Goal: Navigation & Orientation: Find specific page/section

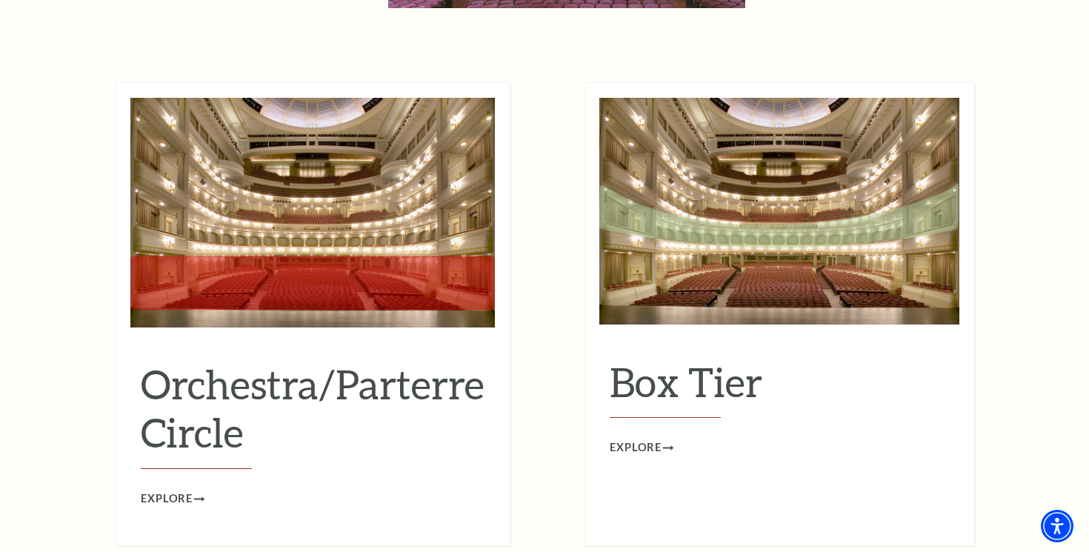
scroll to position [1322, 0]
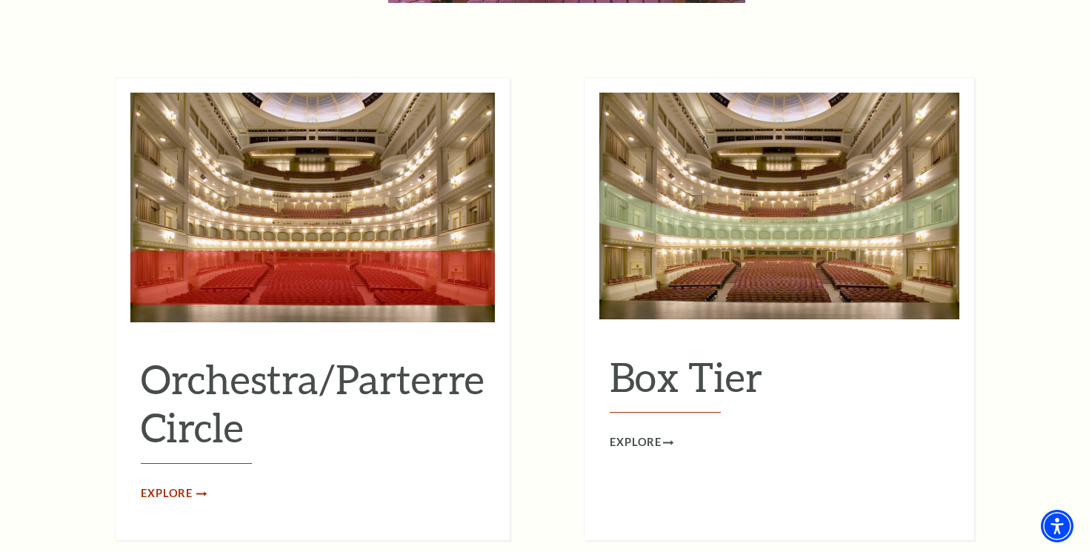
click at [162, 484] on span "Explore" at bounding box center [167, 493] width 52 height 19
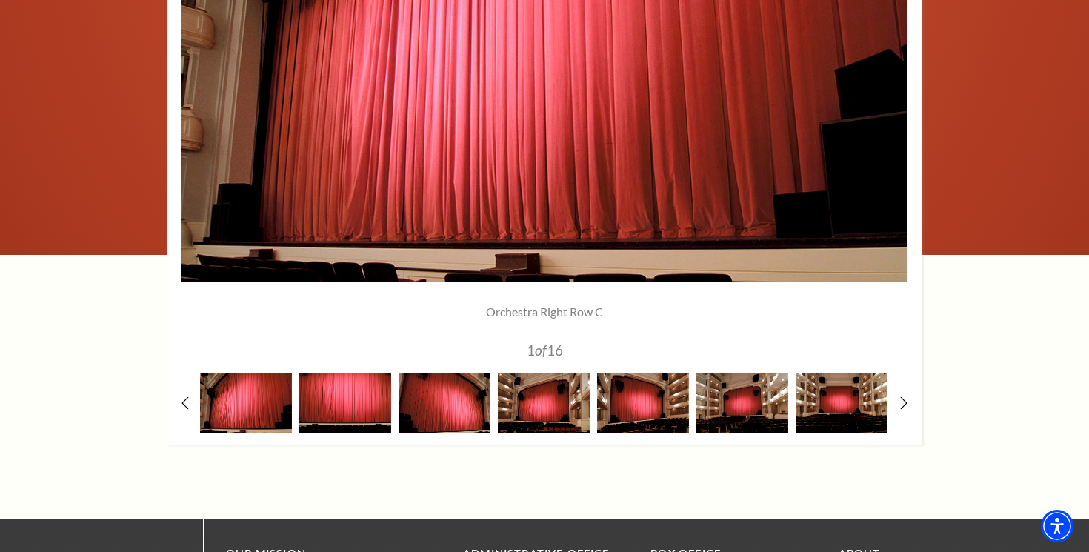
scroll to position [1300, 0]
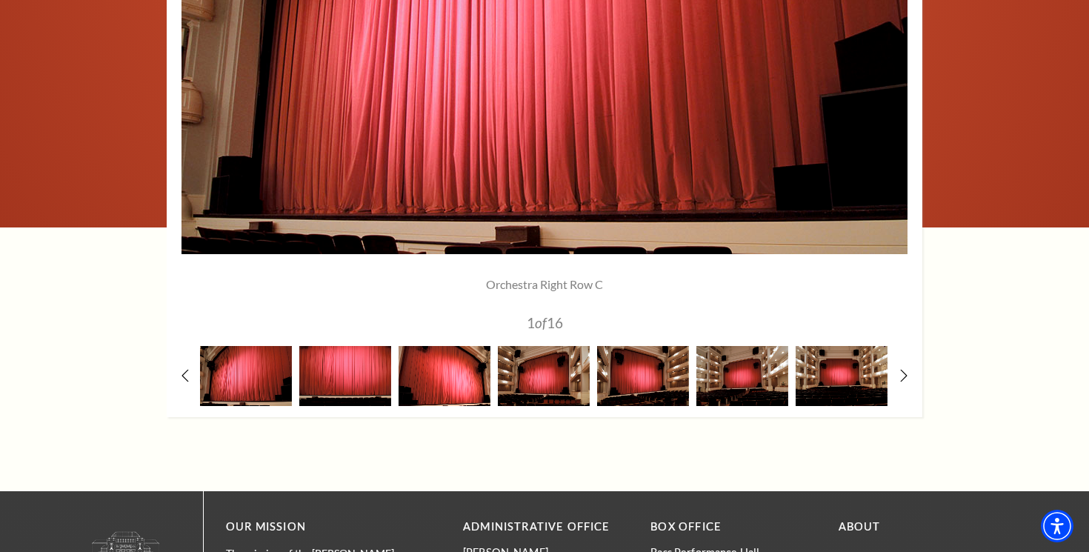
click at [467, 375] on img at bounding box center [444, 376] width 92 height 60
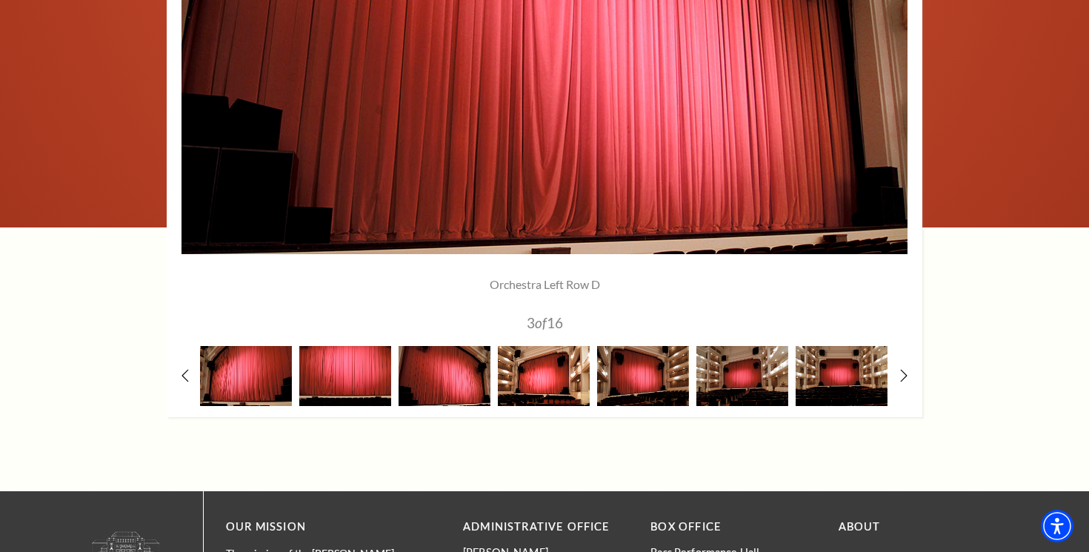
click at [568, 389] on img at bounding box center [544, 376] width 92 height 60
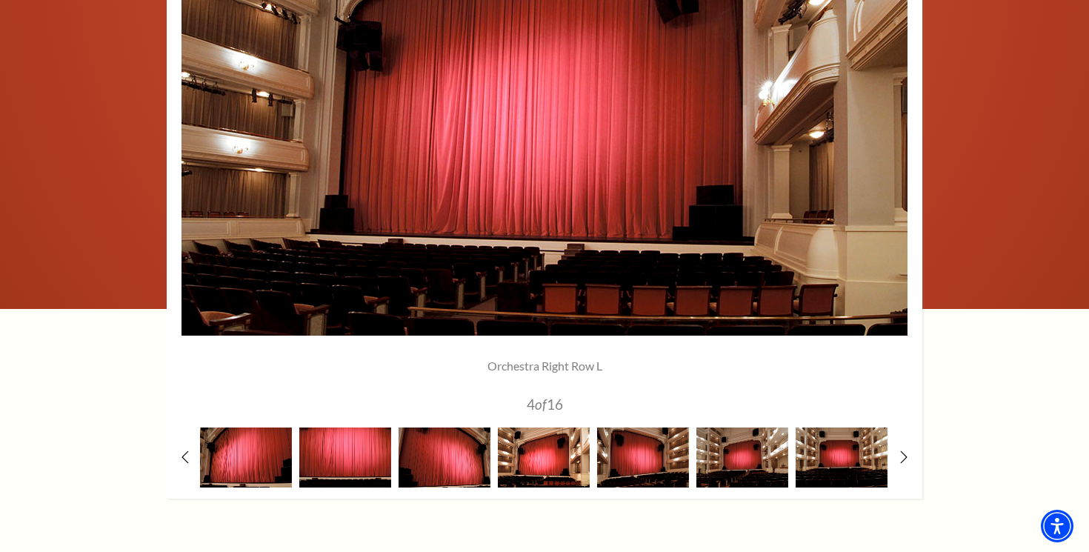
scroll to position [1220, 0]
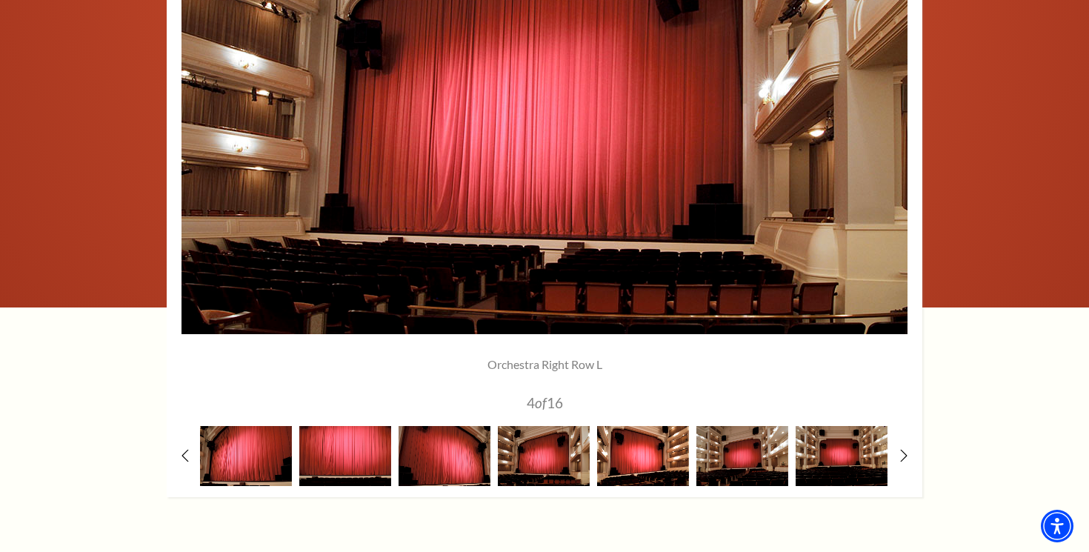
click at [643, 447] on img at bounding box center [643, 456] width 92 height 60
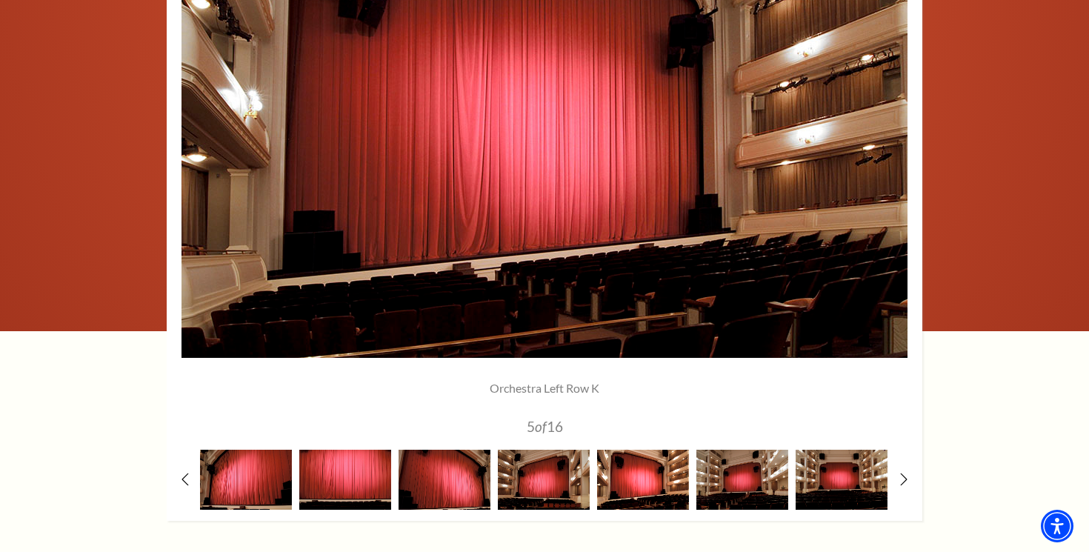
scroll to position [1195, 0]
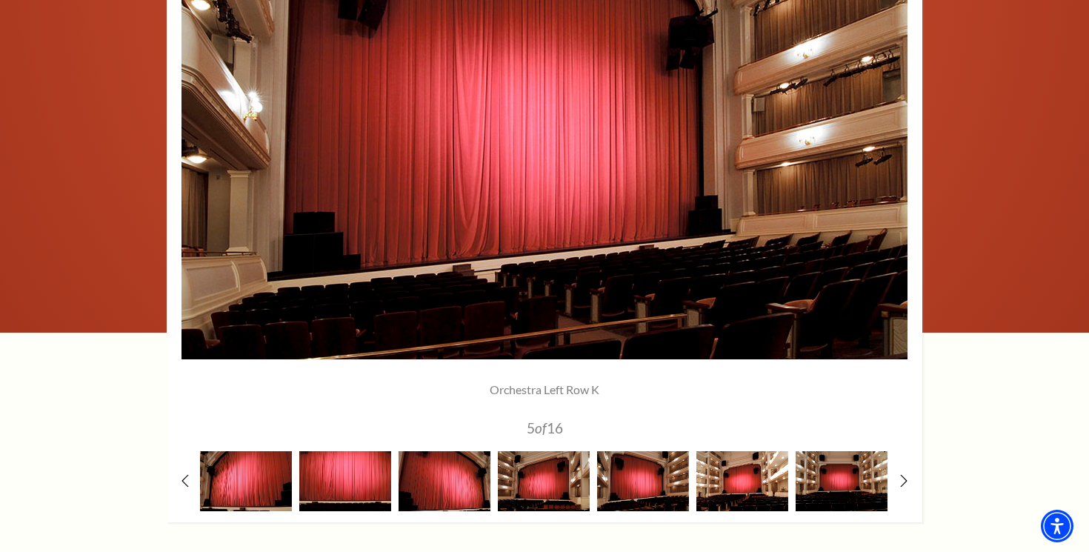
click at [738, 492] on img at bounding box center [742, 481] width 92 height 60
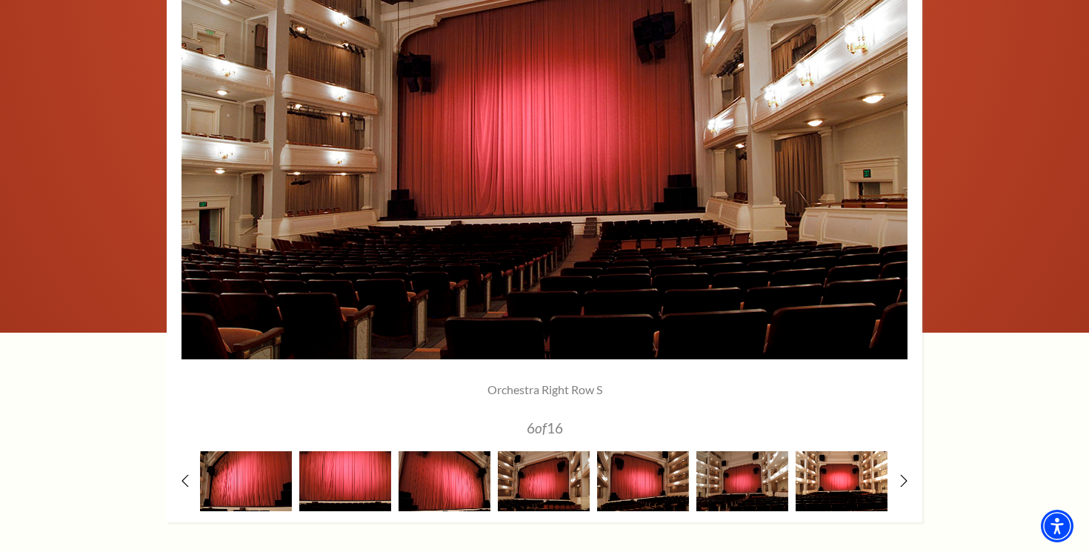
click at [836, 477] on img at bounding box center [841, 481] width 92 height 60
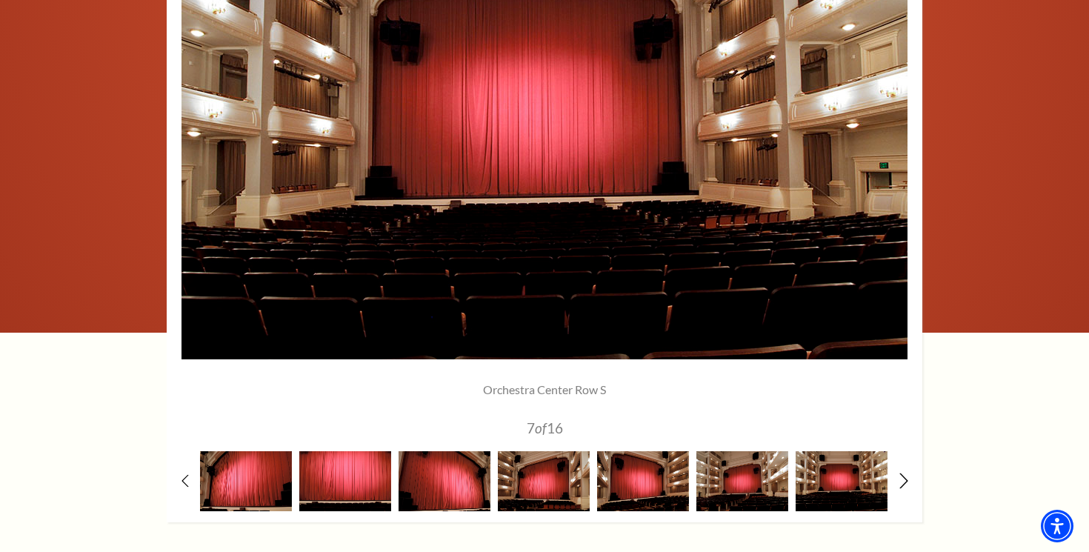
click at [905, 480] on icon at bounding box center [904, 480] width 10 height 16
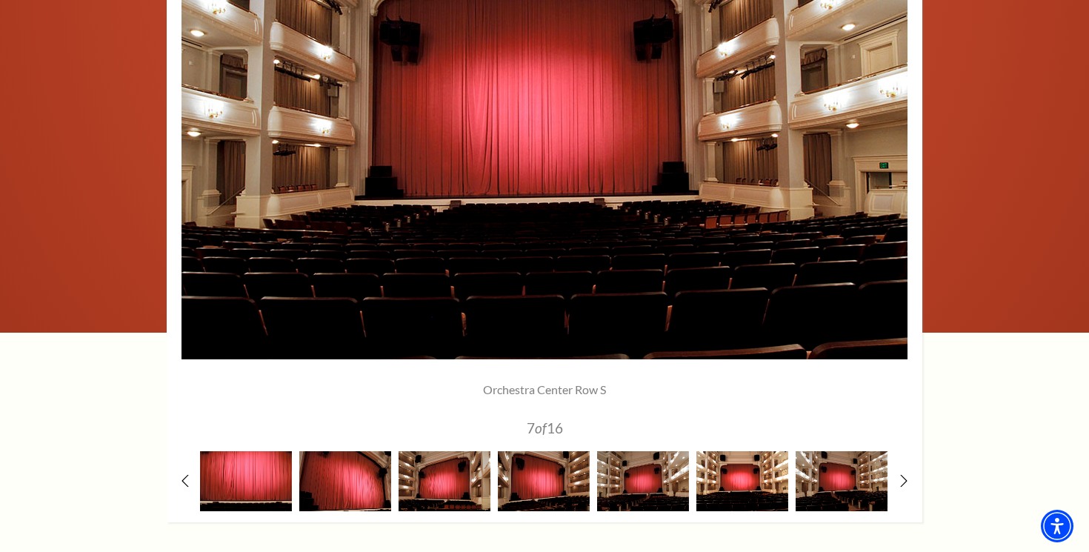
click at [751, 481] on img at bounding box center [742, 481] width 92 height 60
click at [823, 481] on img at bounding box center [841, 481] width 92 height 60
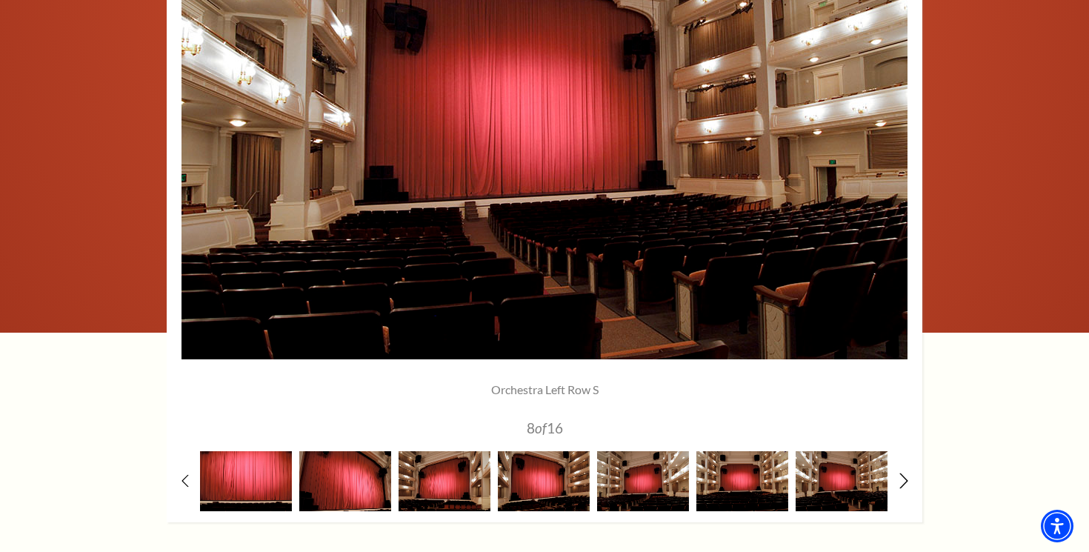
click at [899, 480] on icon at bounding box center [904, 480] width 10 height 16
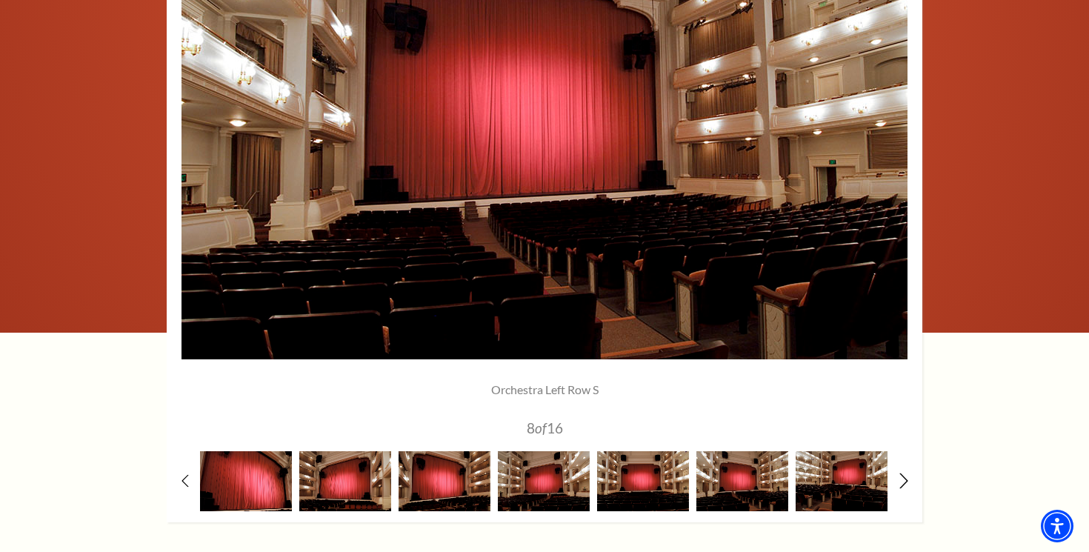
click at [899, 480] on icon at bounding box center [904, 480] width 10 height 16
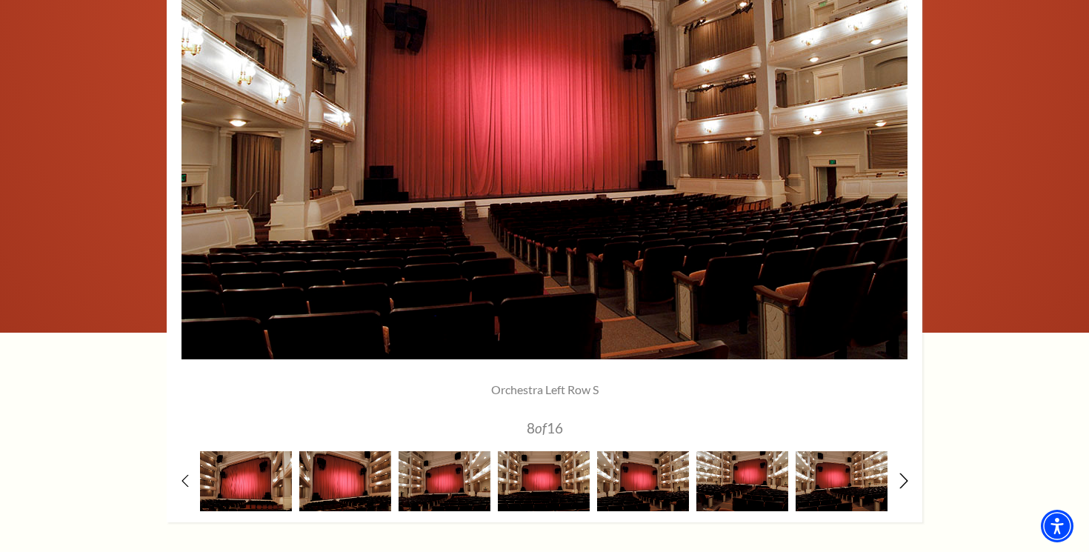
click at [899, 480] on icon at bounding box center [904, 480] width 10 height 16
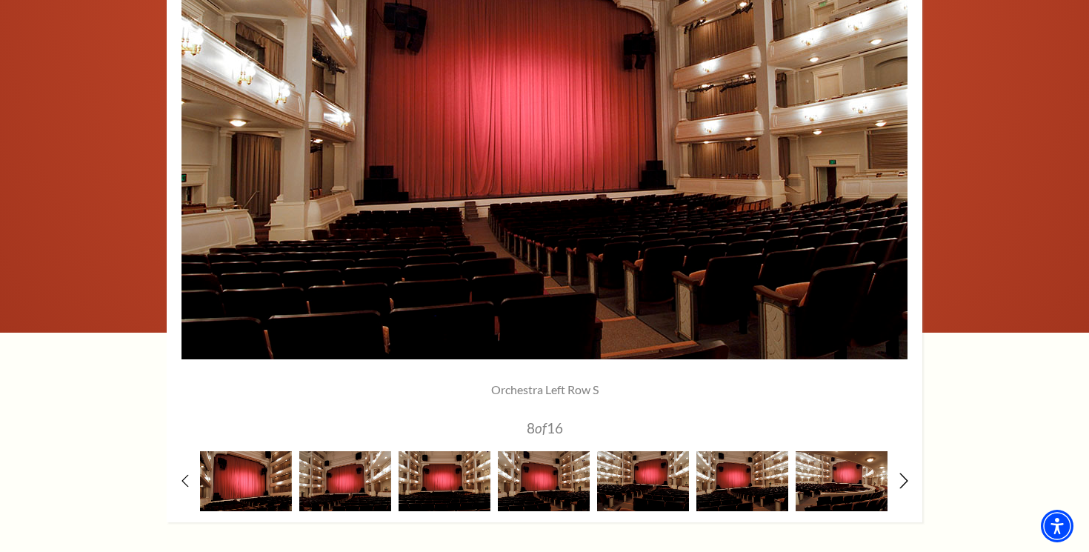
click at [899, 480] on icon at bounding box center [904, 480] width 10 height 16
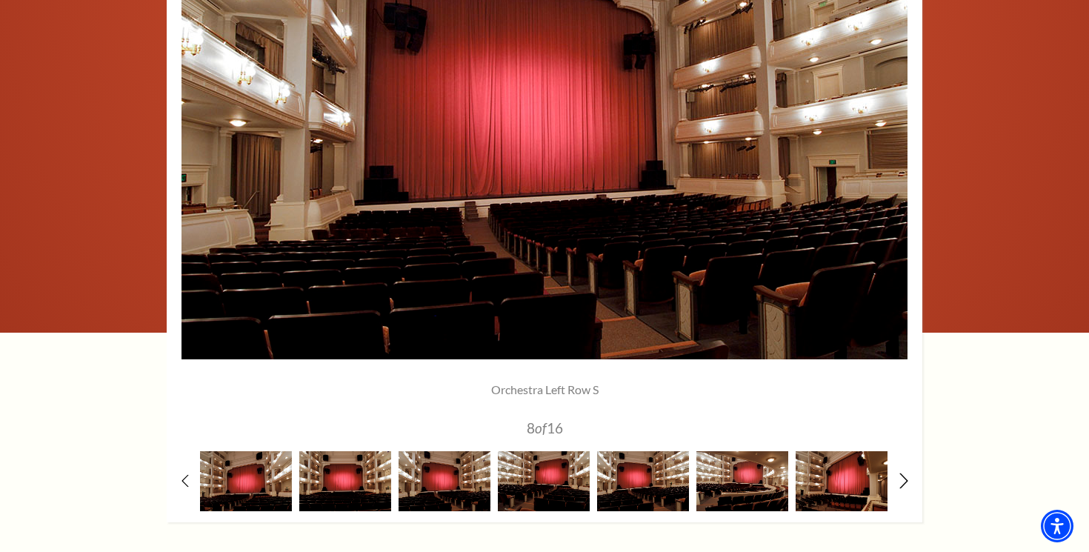
click at [899, 480] on icon at bounding box center [904, 480] width 10 height 16
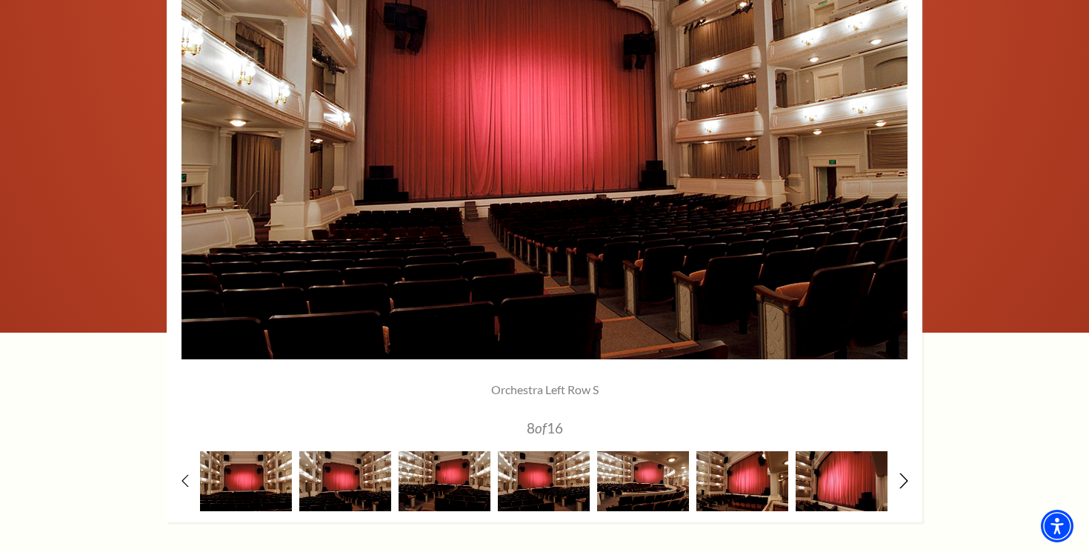
click at [899, 480] on icon at bounding box center [904, 480] width 10 height 16
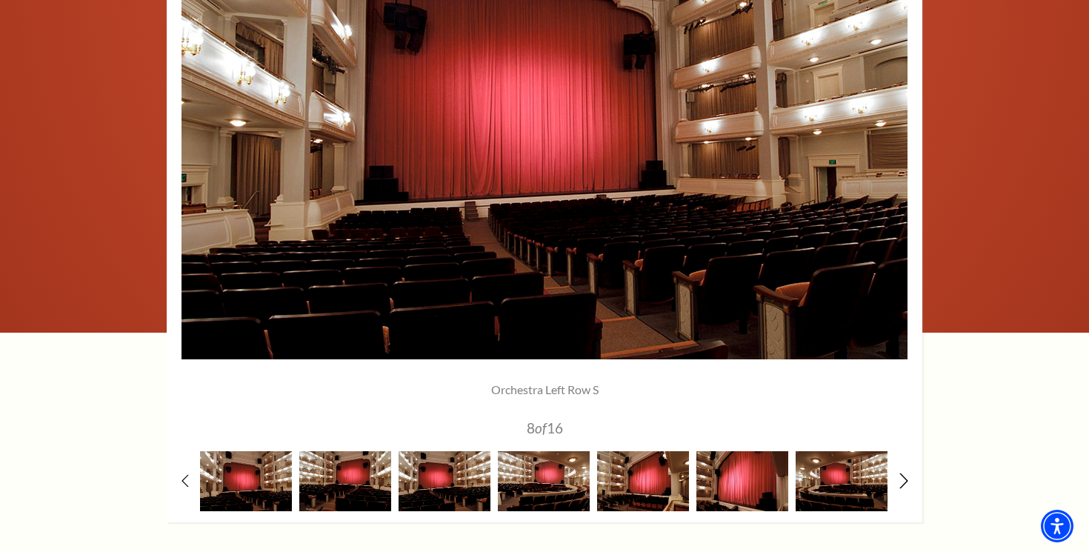
click at [899, 480] on icon at bounding box center [904, 480] width 10 height 16
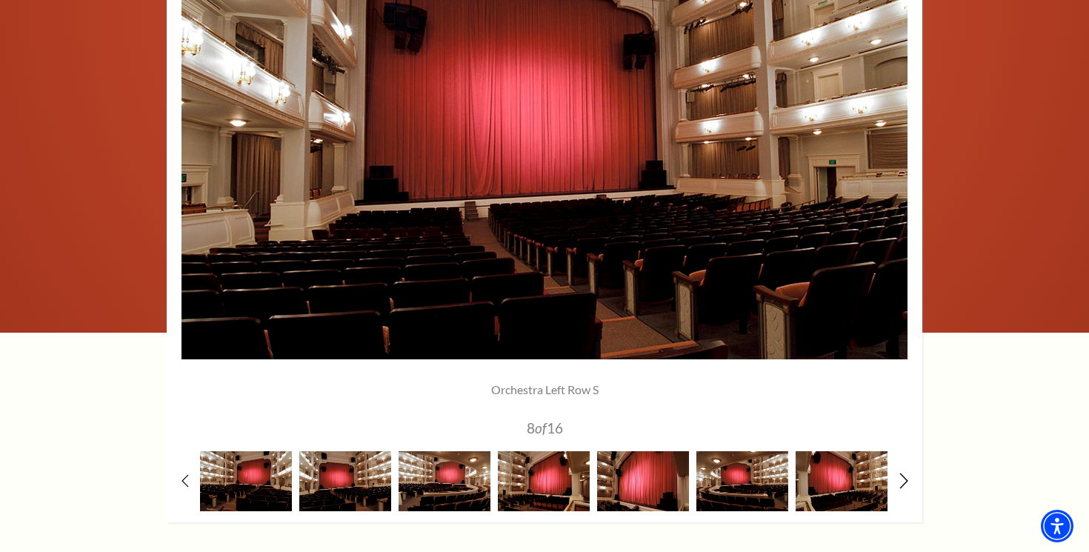
click at [899, 480] on icon at bounding box center [904, 480] width 10 height 16
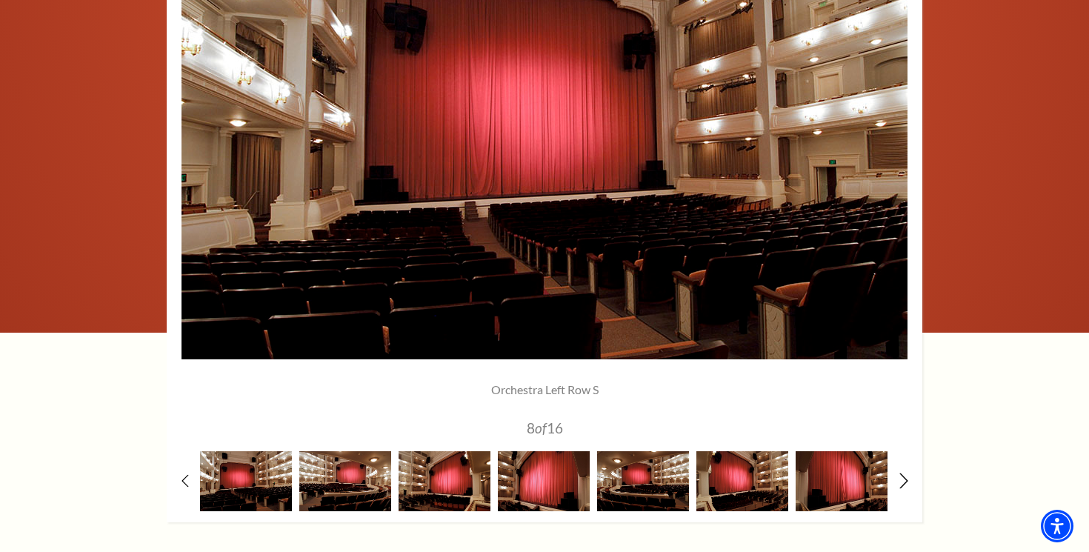
click at [899, 480] on icon at bounding box center [904, 480] width 10 height 16
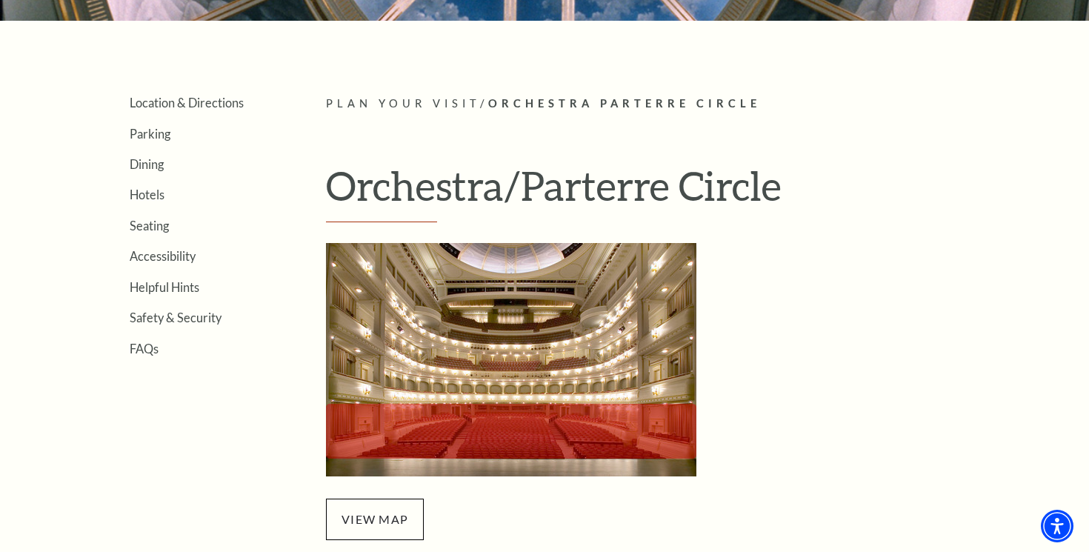
scroll to position [534, 0]
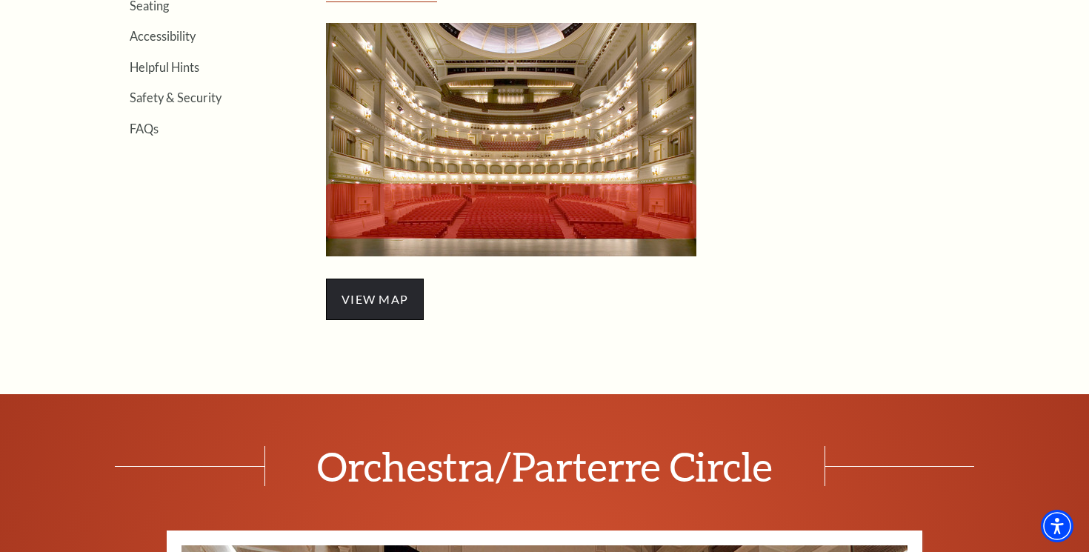
click at [390, 307] on span "view map" at bounding box center [375, 298] width 98 height 41
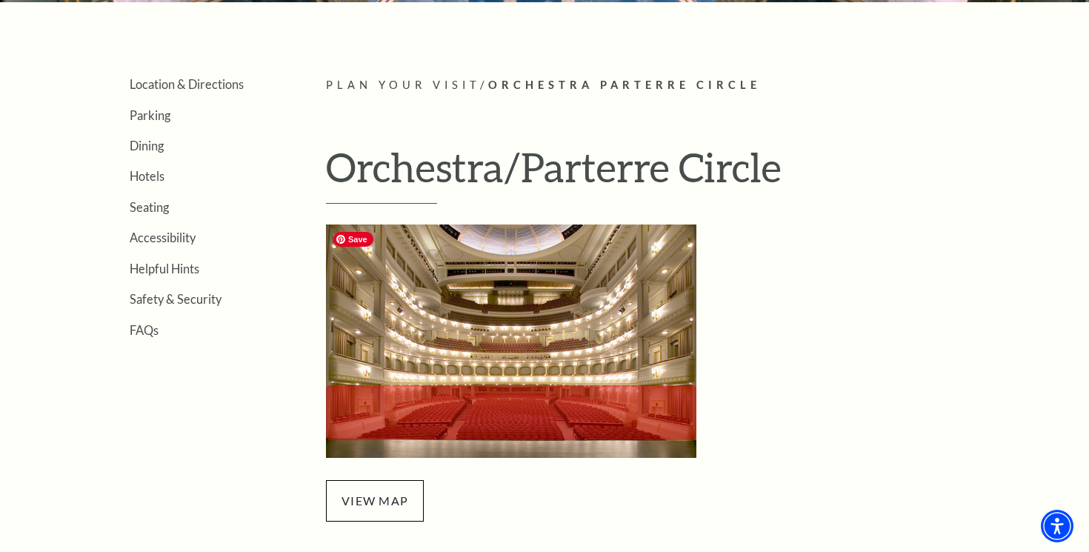
scroll to position [0, 0]
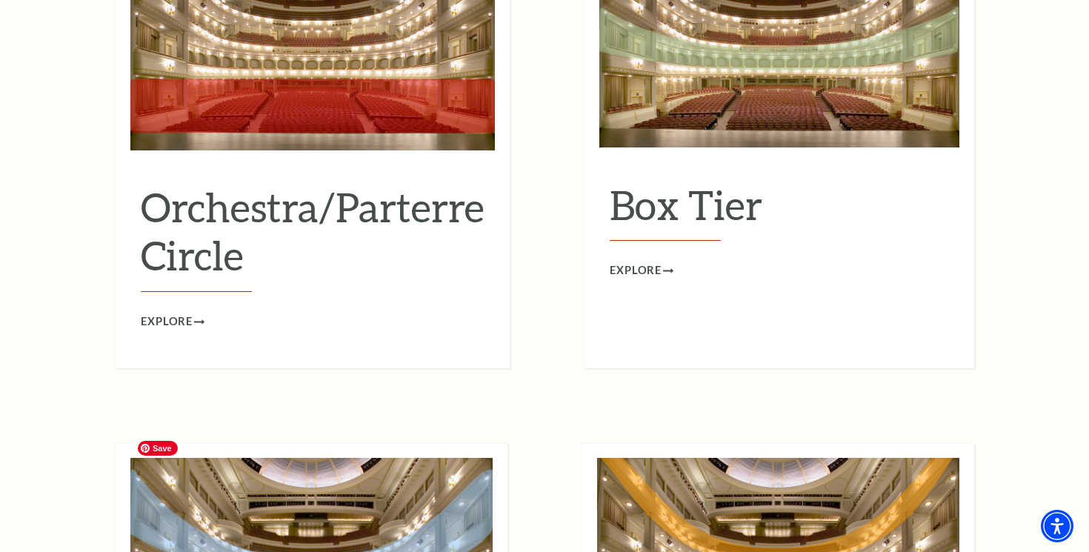
scroll to position [1449, 0]
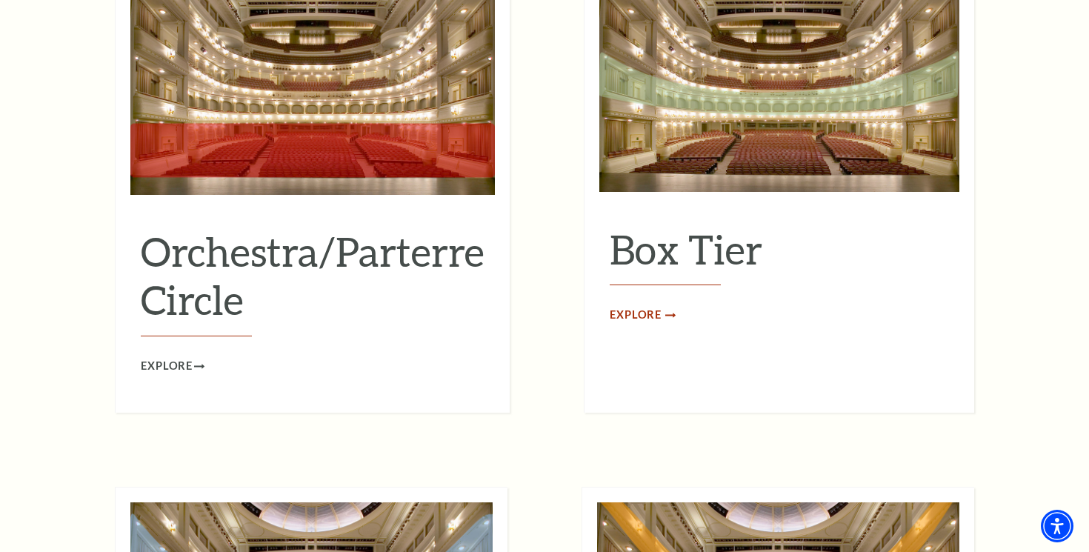
click at [629, 306] on span "Explore" at bounding box center [635, 315] width 52 height 19
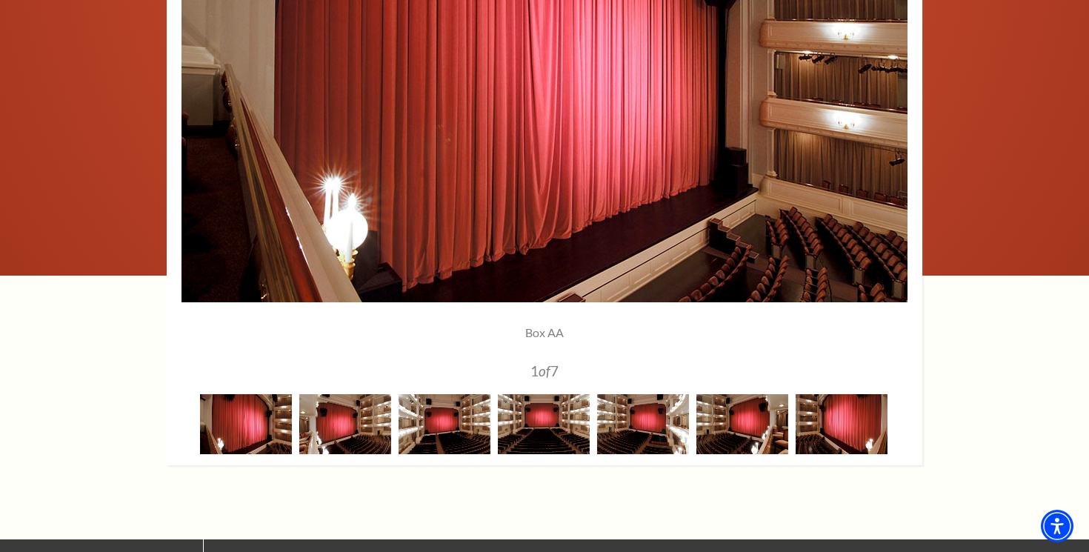
scroll to position [1257, 0]
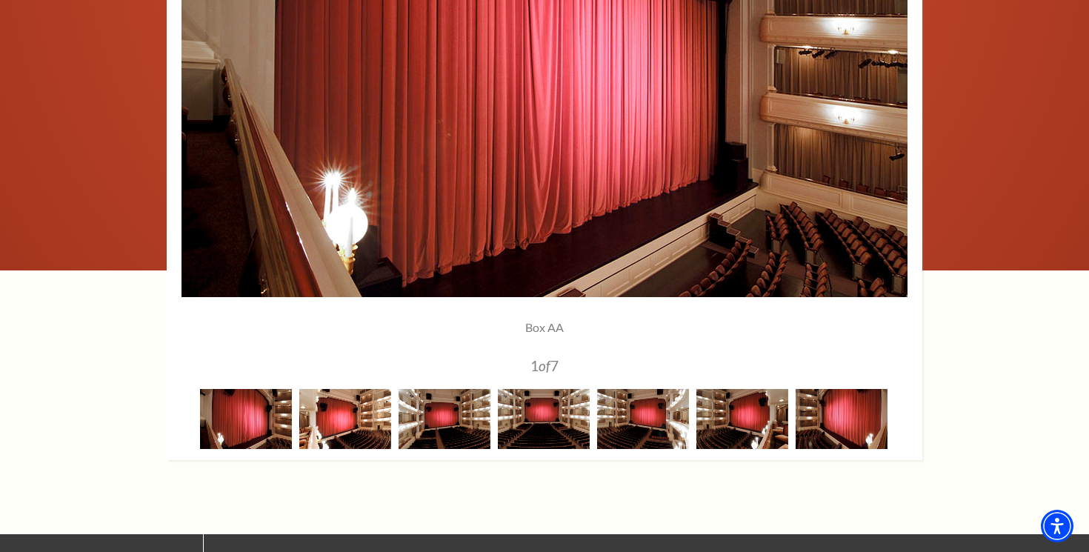
click at [336, 423] on img at bounding box center [345, 419] width 92 height 60
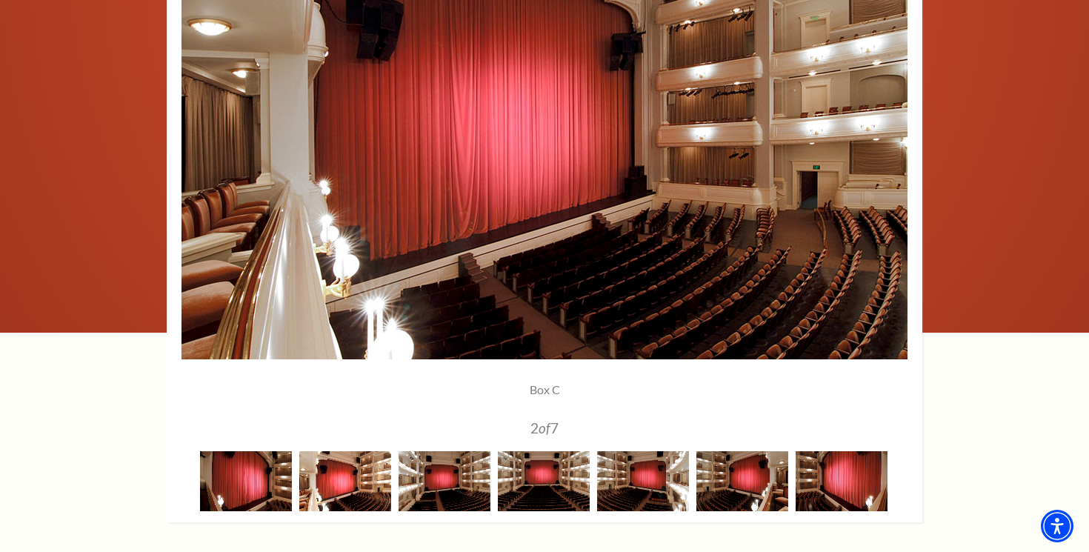
scroll to position [1194, 0]
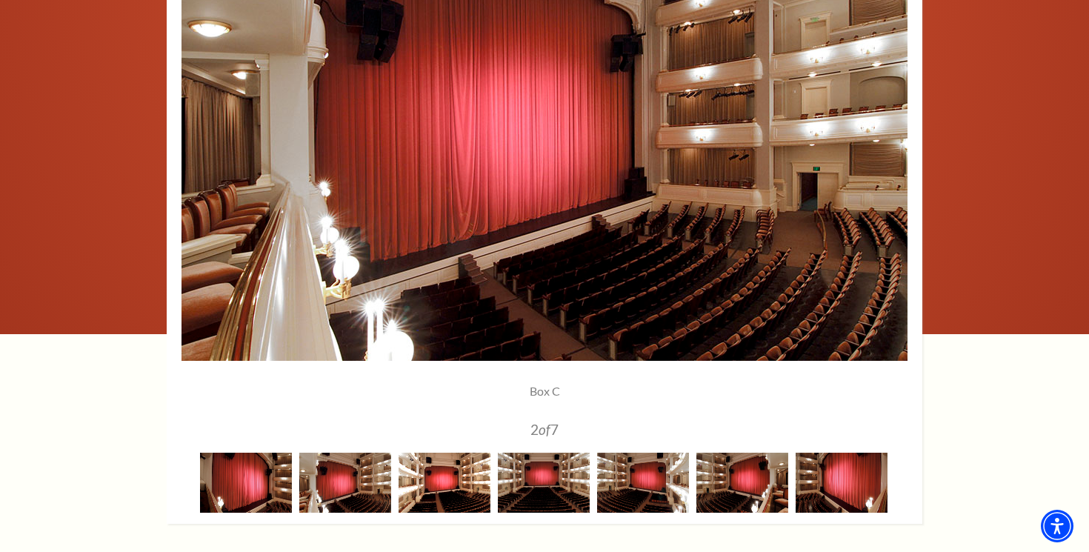
click at [462, 498] on img at bounding box center [444, 482] width 92 height 60
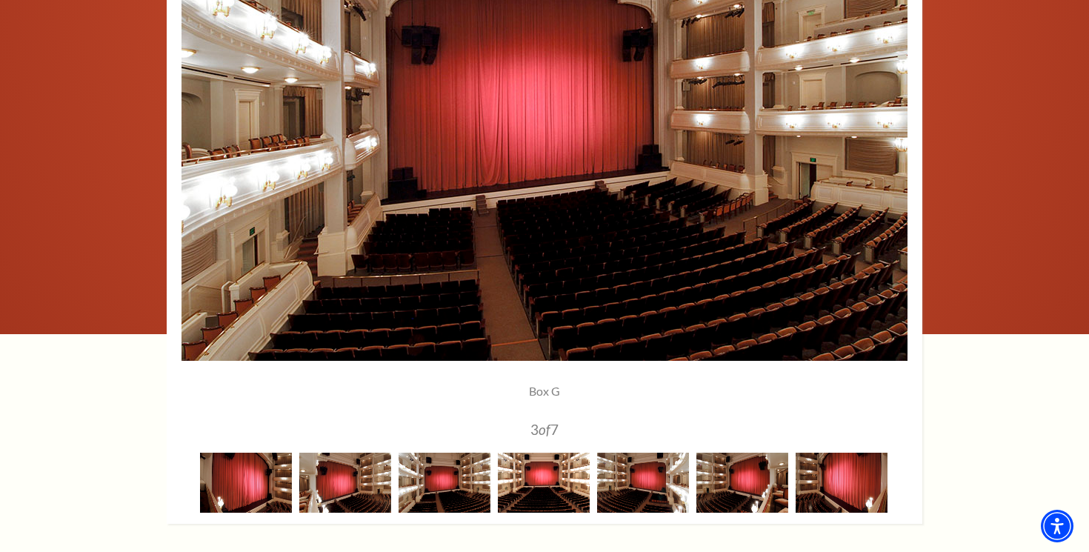
click at [561, 488] on img at bounding box center [544, 482] width 92 height 60
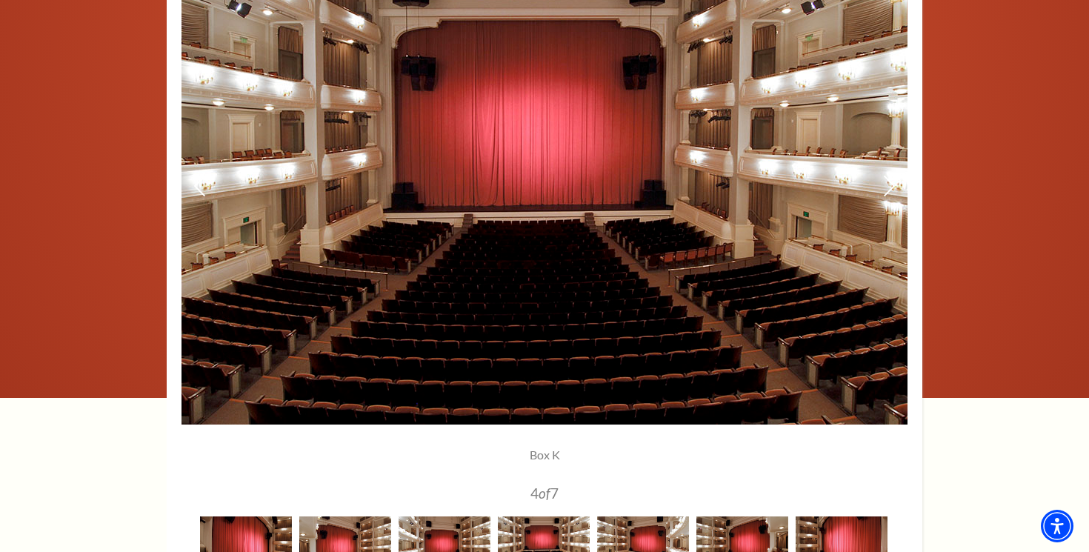
scroll to position [1165, 0]
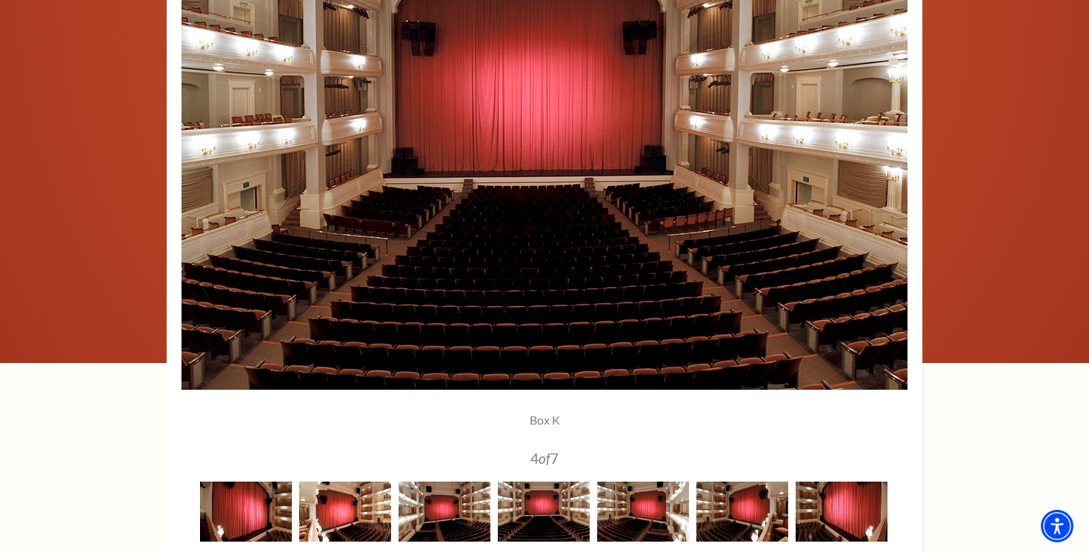
click at [367, 503] on img at bounding box center [345, 511] width 92 height 60
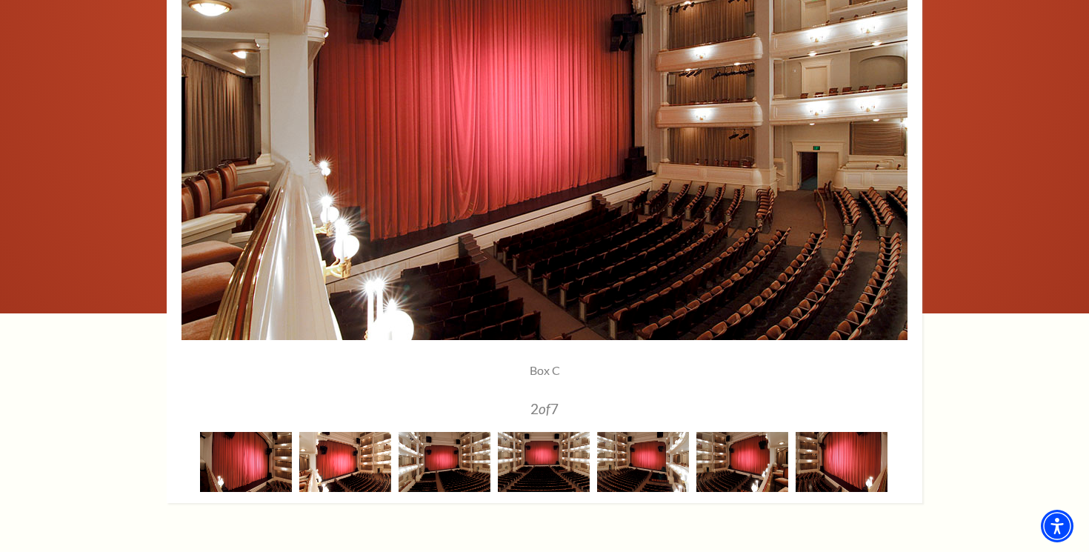
scroll to position [1226, 0]
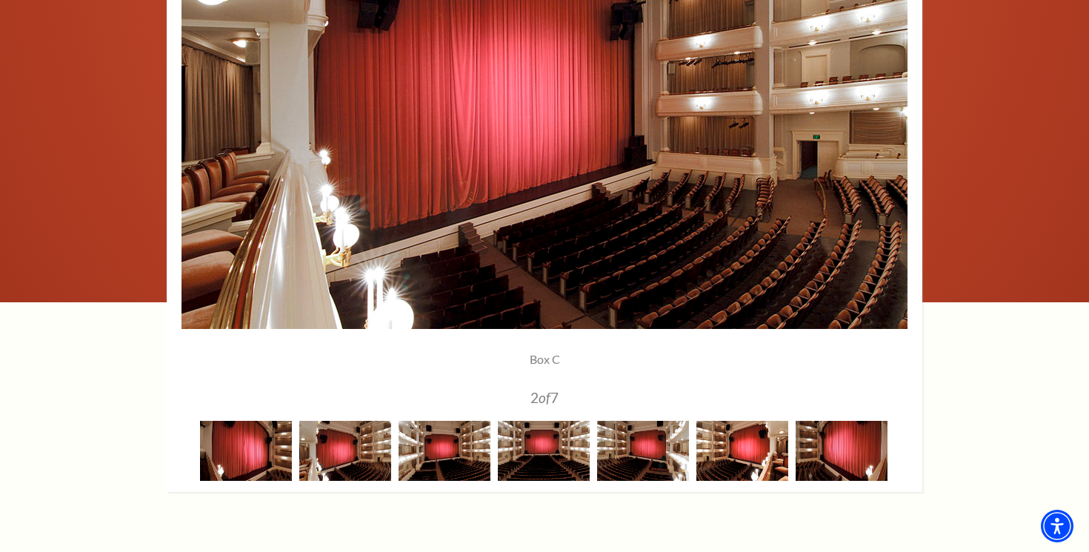
click at [750, 461] on img at bounding box center [742, 451] width 92 height 60
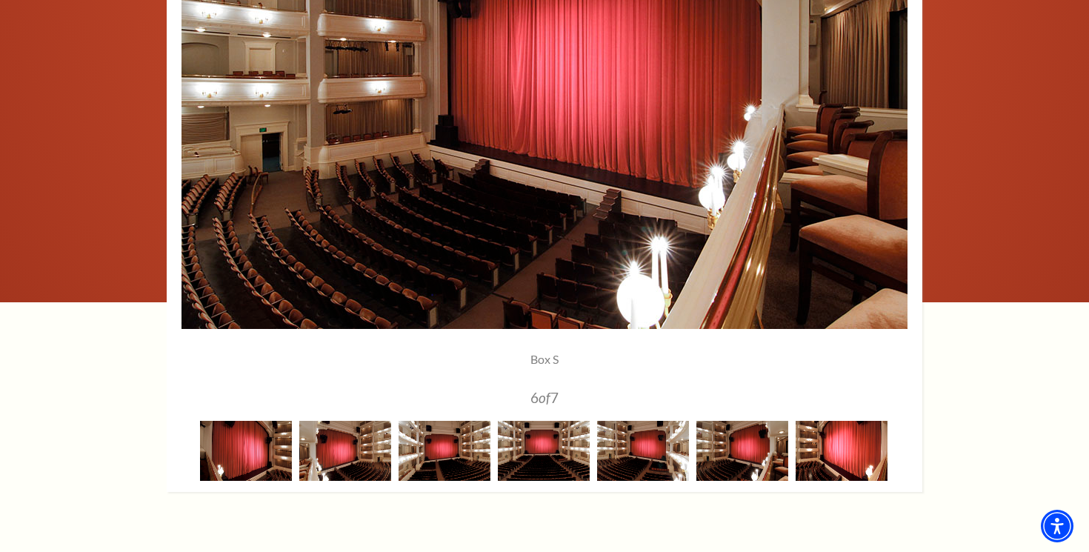
click at [829, 457] on img at bounding box center [841, 451] width 92 height 60
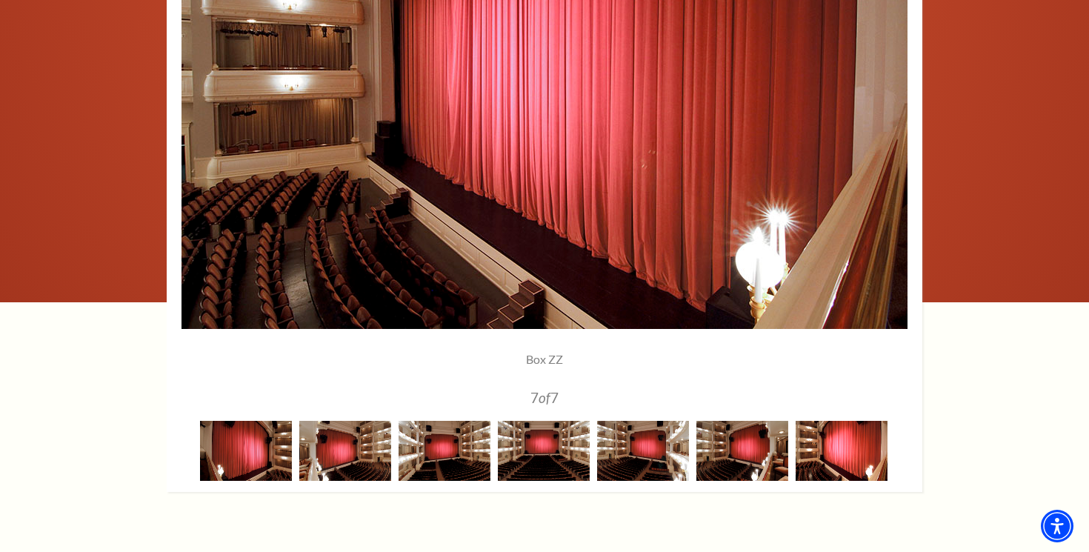
scroll to position [1203, 0]
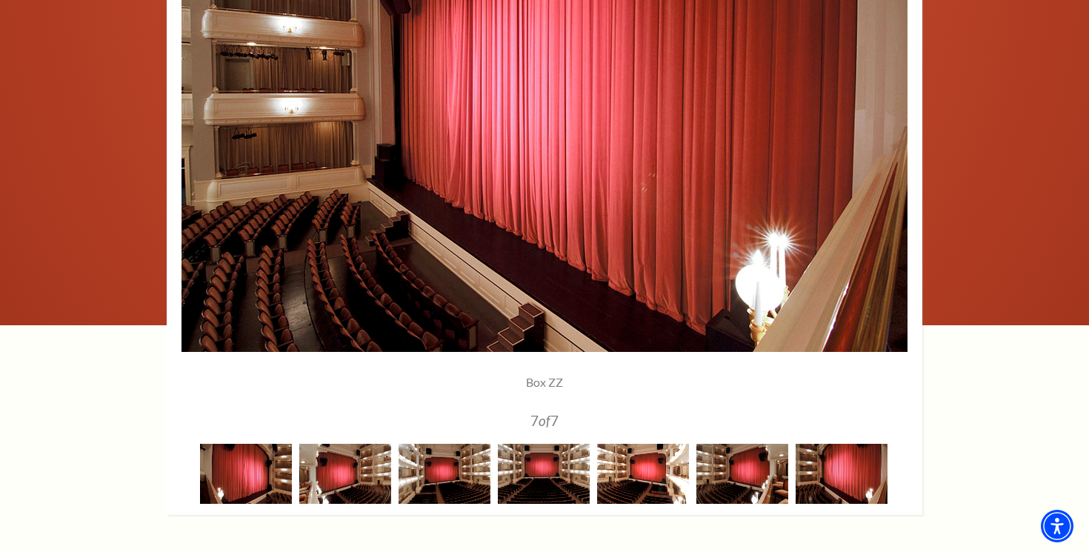
click at [672, 477] on img at bounding box center [643, 474] width 92 height 60
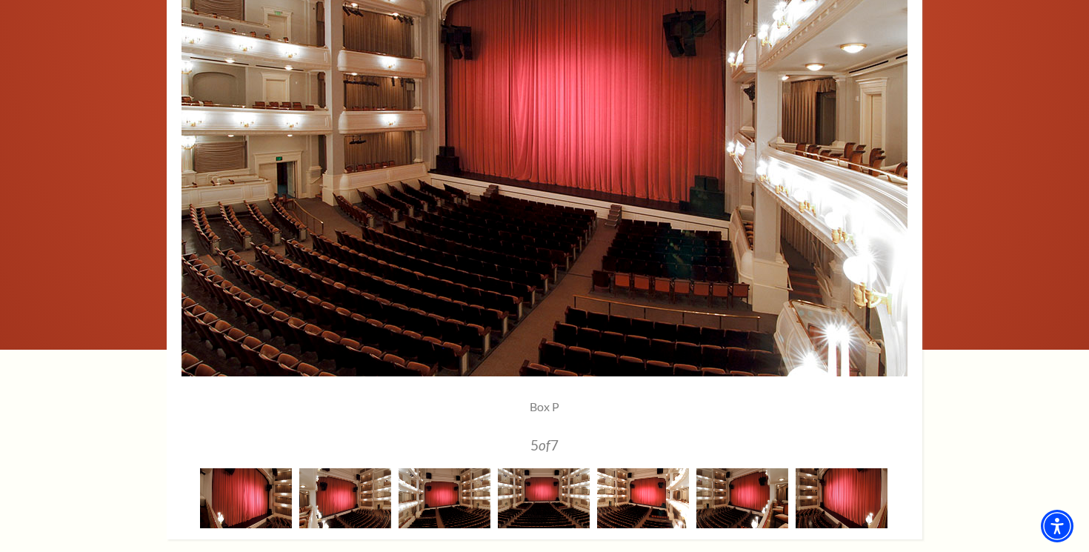
scroll to position [1169, 0]
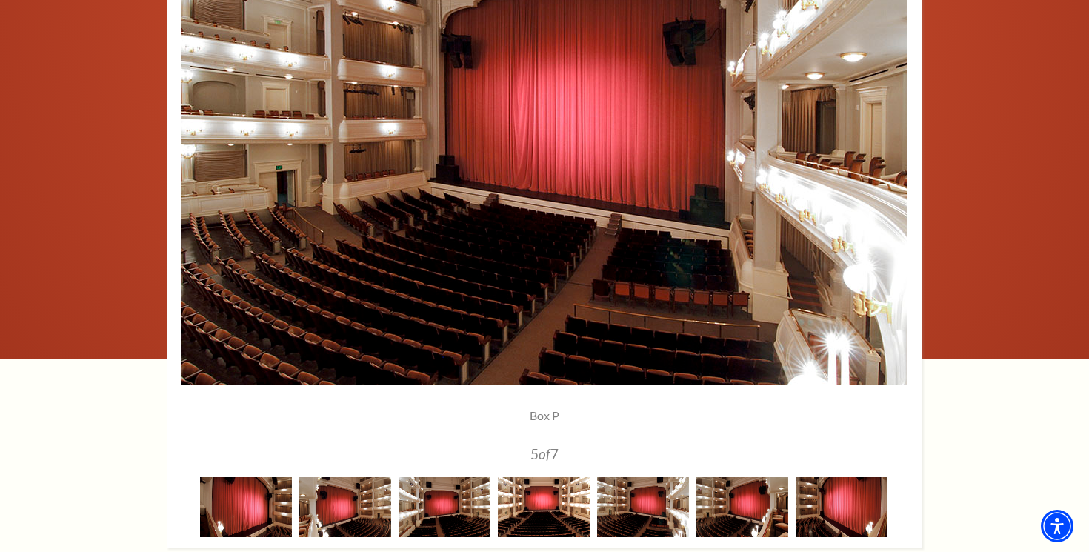
click at [531, 510] on img at bounding box center [544, 507] width 92 height 60
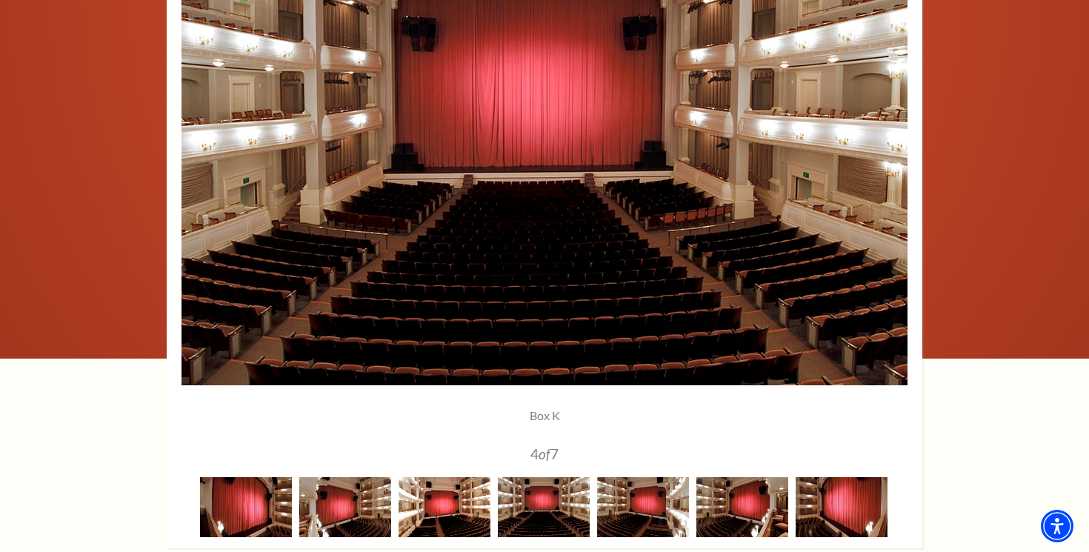
click at [458, 503] on img at bounding box center [444, 507] width 92 height 60
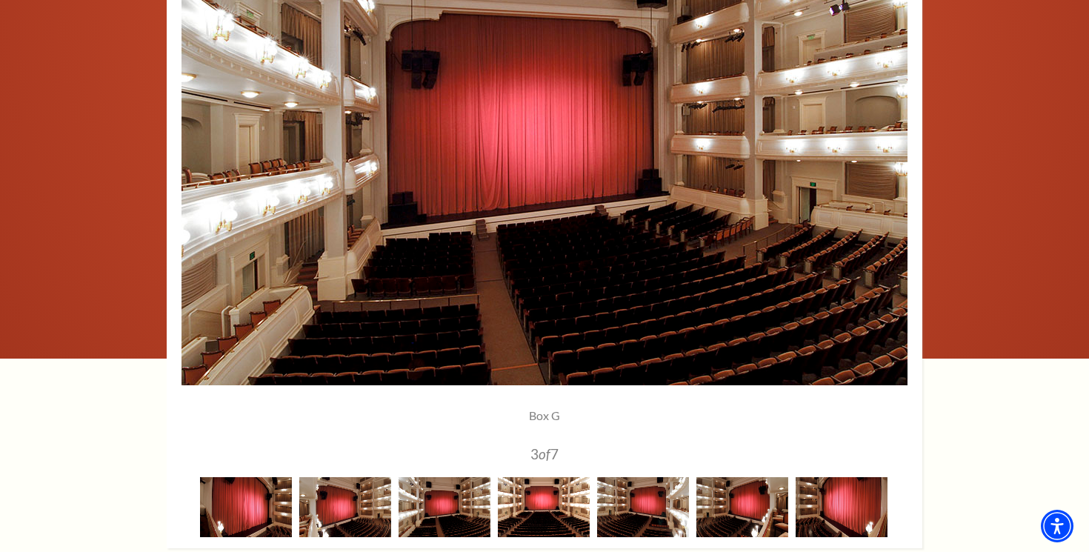
click at [556, 505] on img at bounding box center [544, 507] width 92 height 60
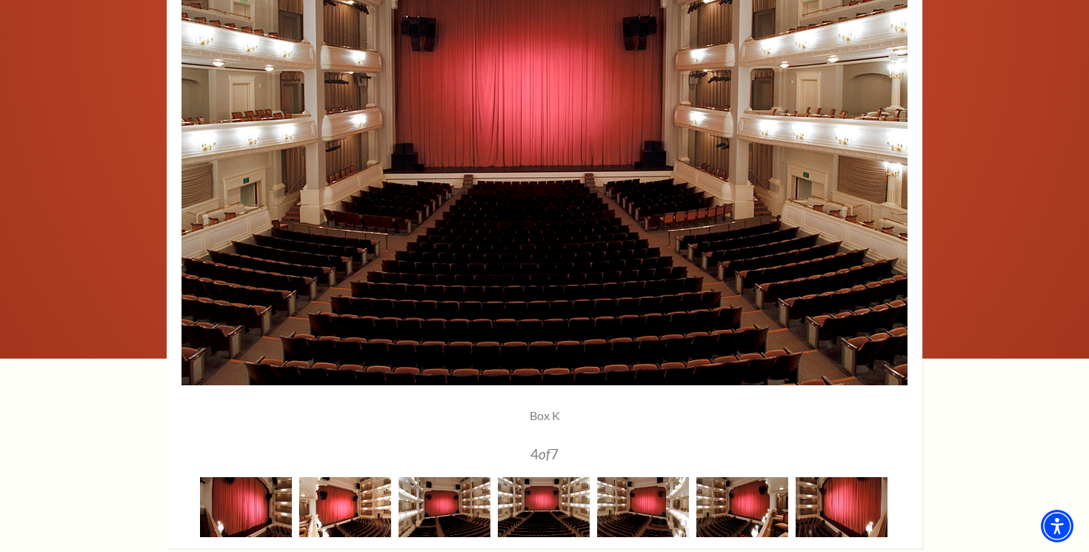
click at [367, 511] on img at bounding box center [345, 507] width 92 height 60
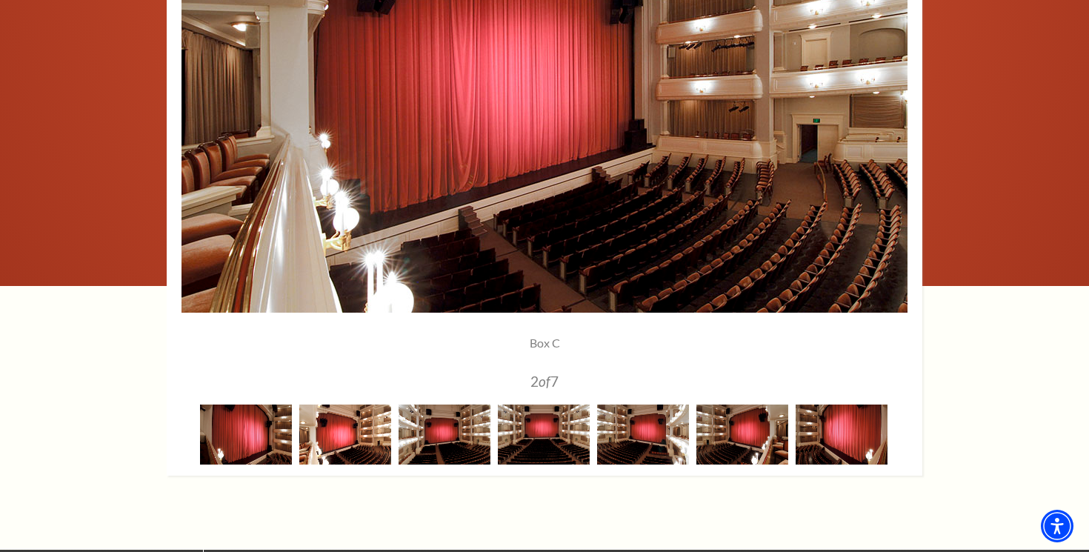
scroll to position [1259, 0]
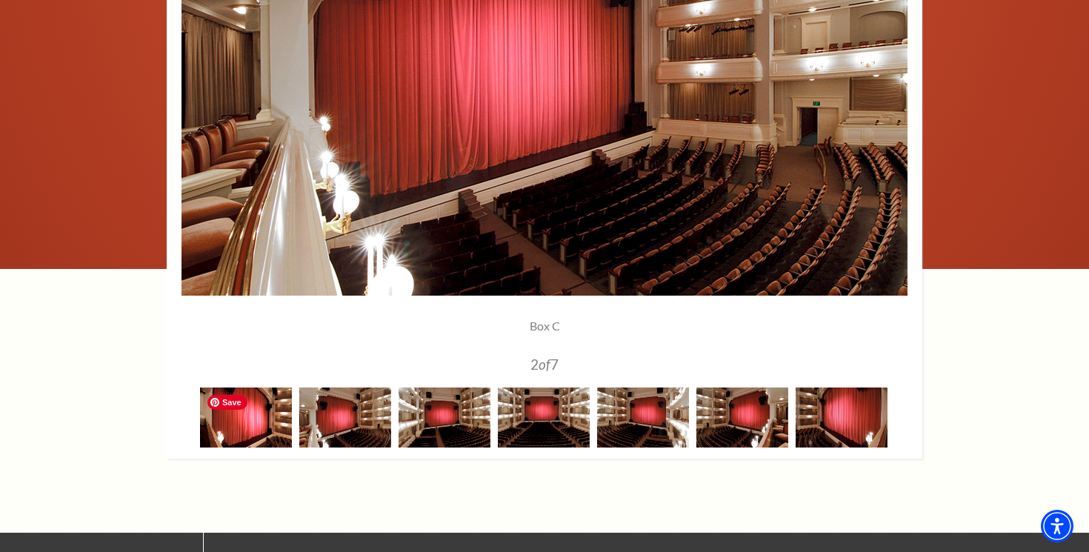
click at [253, 408] on img at bounding box center [246, 417] width 92 height 60
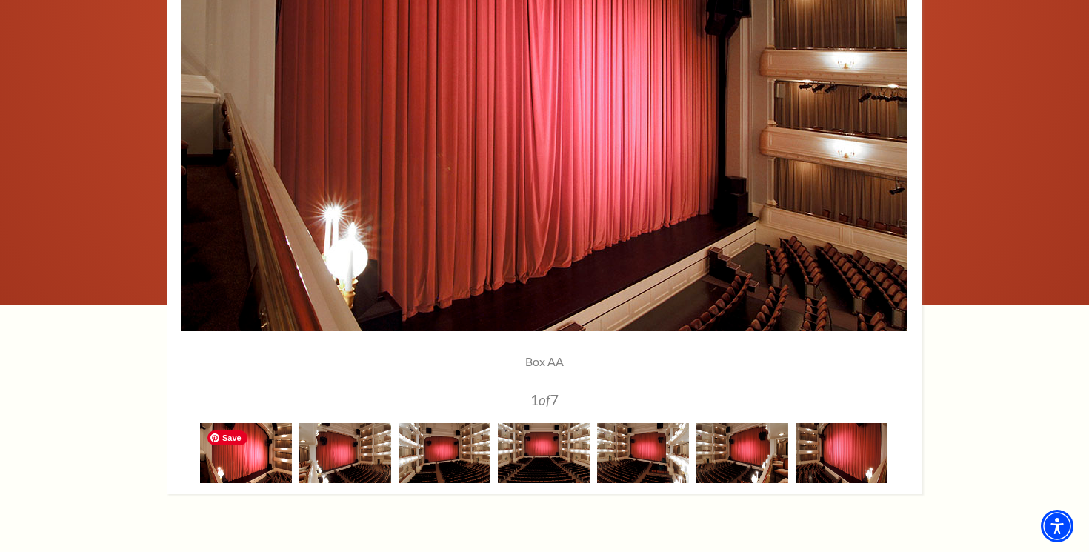
scroll to position [1229, 0]
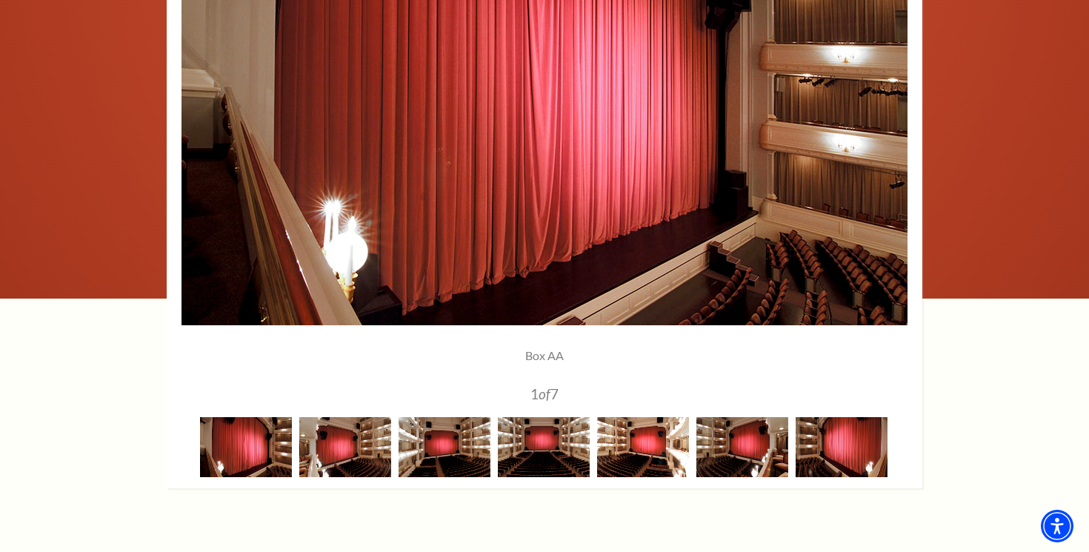
click at [645, 441] on img at bounding box center [643, 447] width 92 height 60
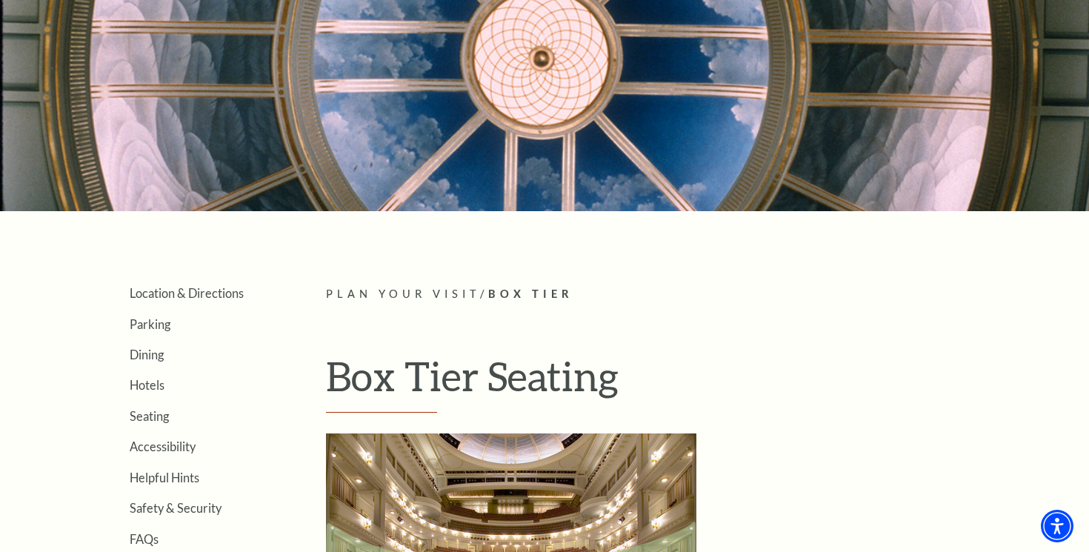
scroll to position [152, 0]
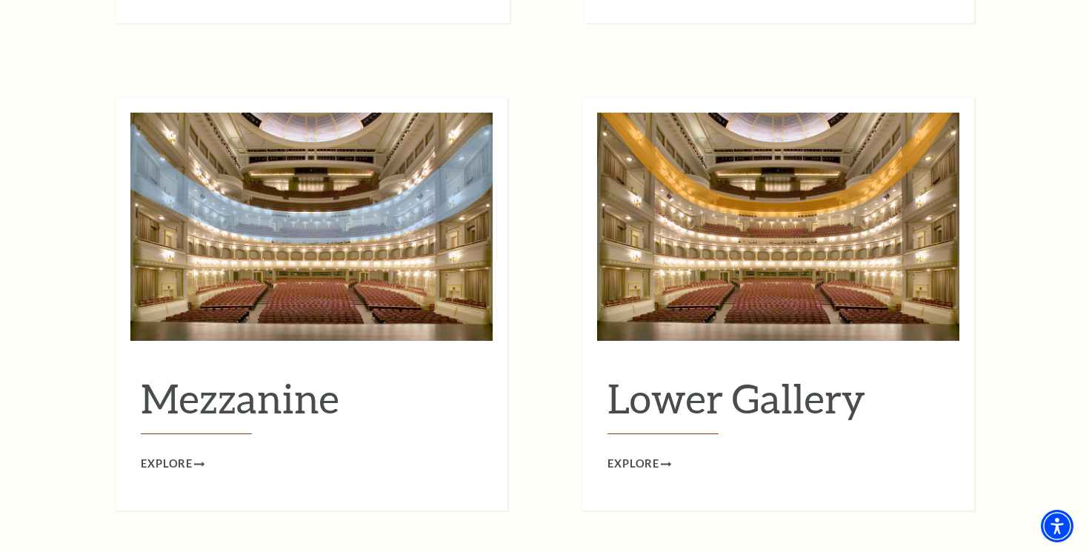
scroll to position [1841, 0]
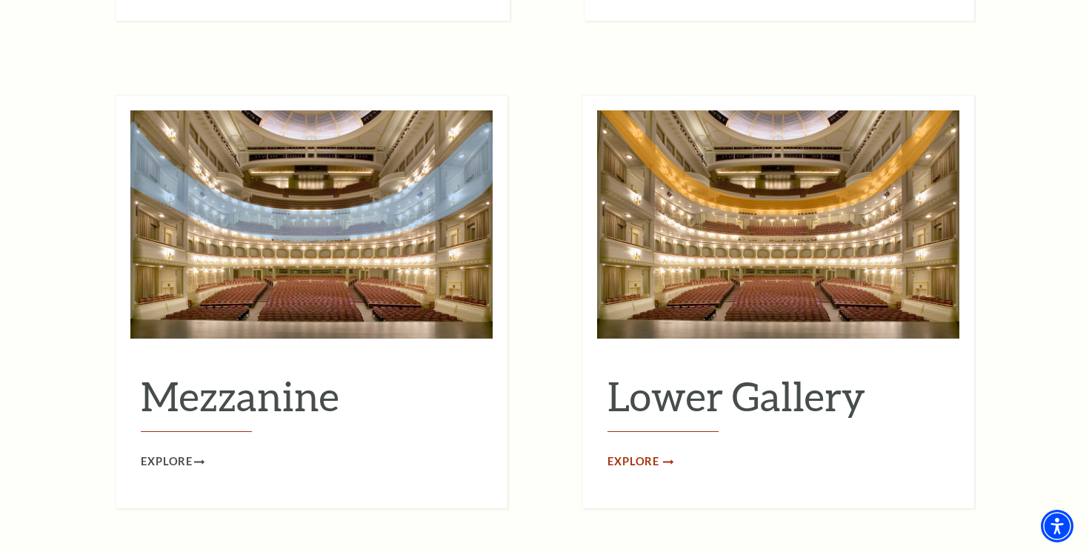
click at [632, 452] on span "Explore" at bounding box center [633, 461] width 52 height 19
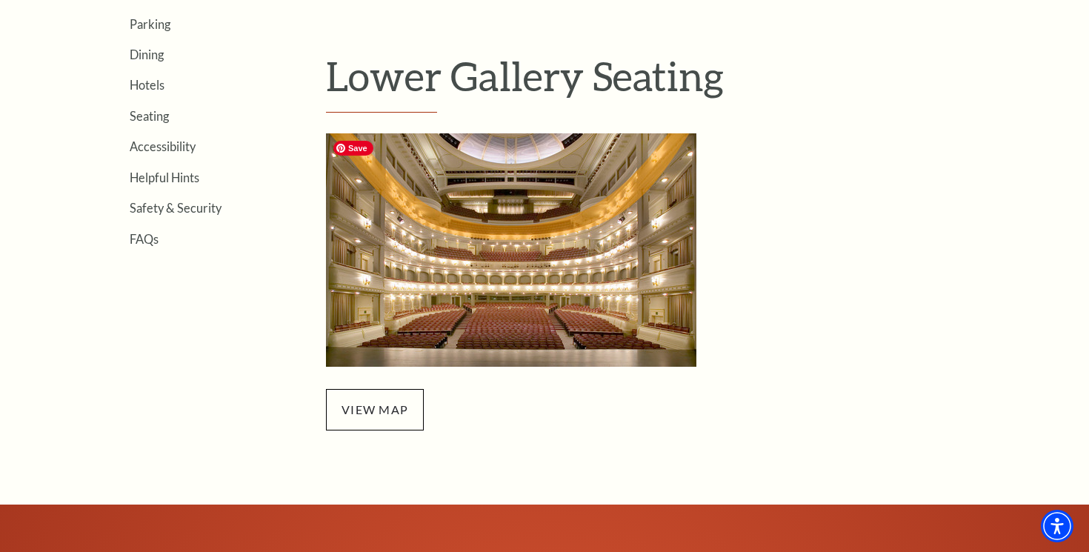
scroll to position [410, 0]
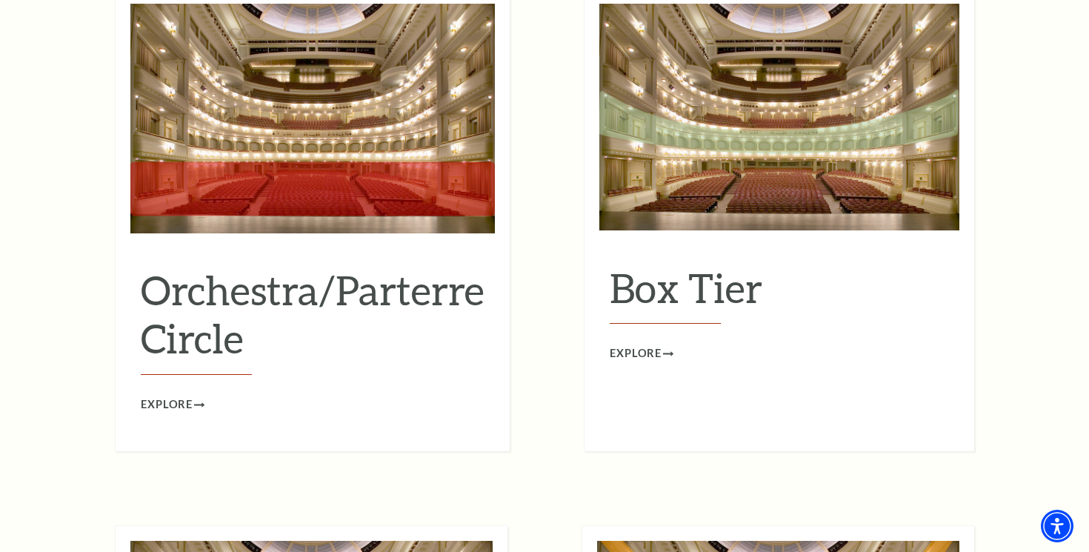
scroll to position [1400, 0]
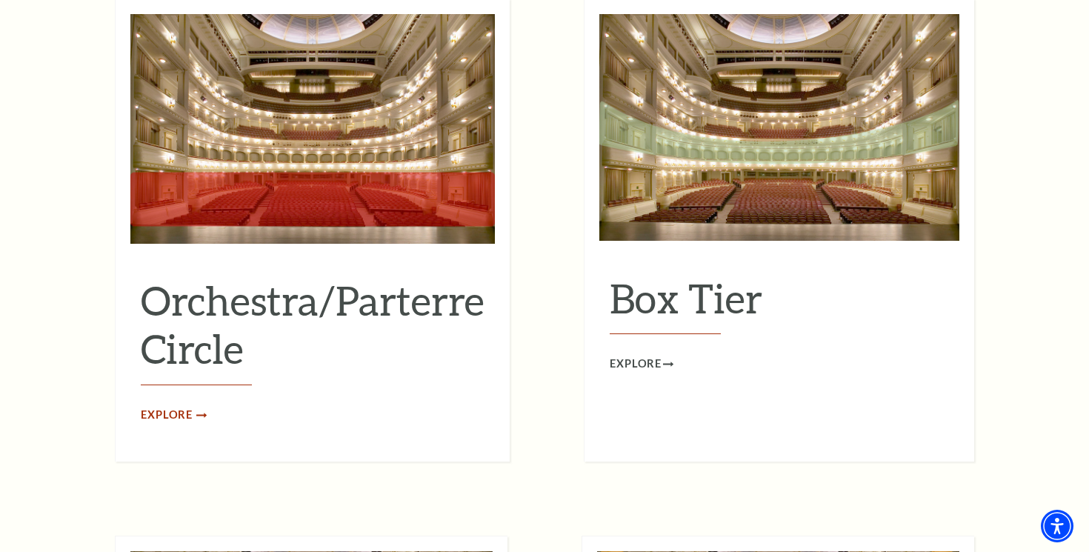
click at [170, 406] on span "Explore" at bounding box center [167, 415] width 52 height 19
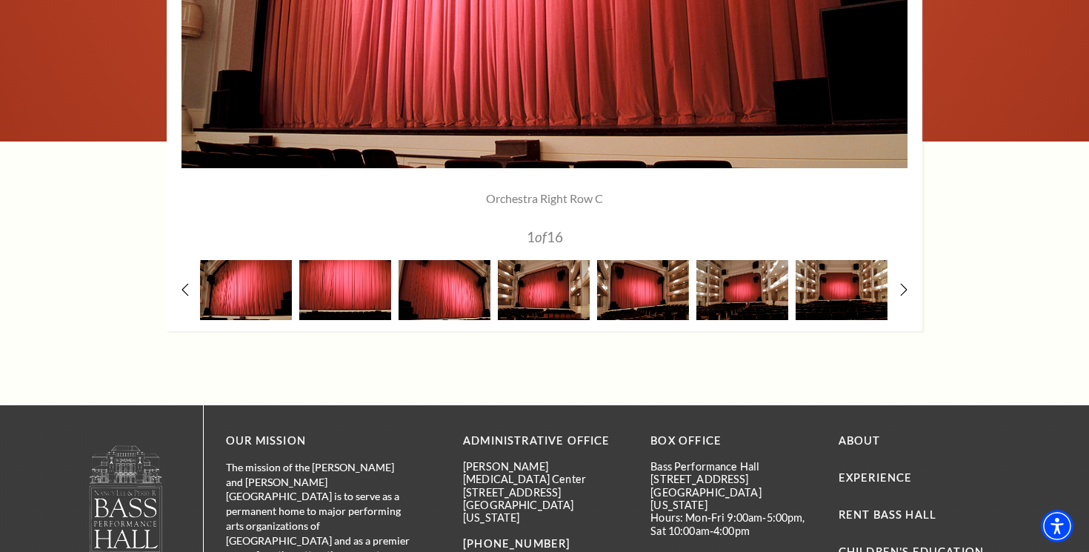
scroll to position [1466, 0]
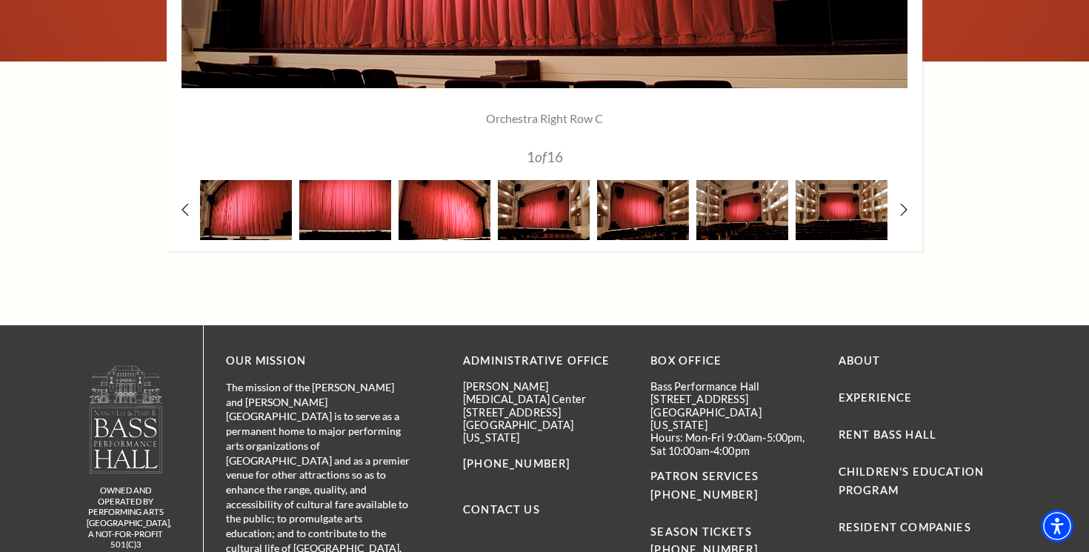
click at [459, 224] on img at bounding box center [444, 210] width 92 height 60
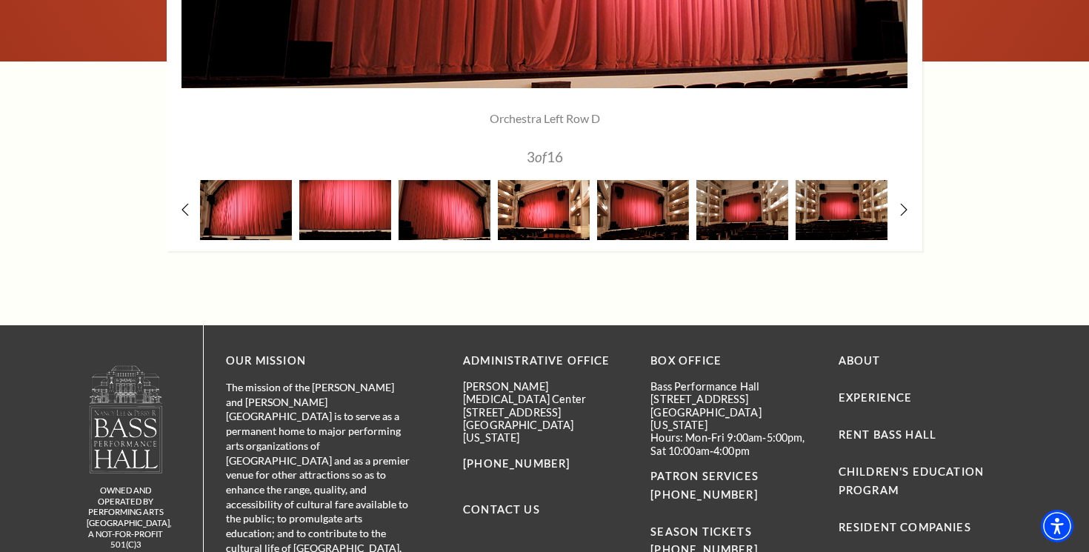
click at [528, 227] on img at bounding box center [544, 210] width 92 height 60
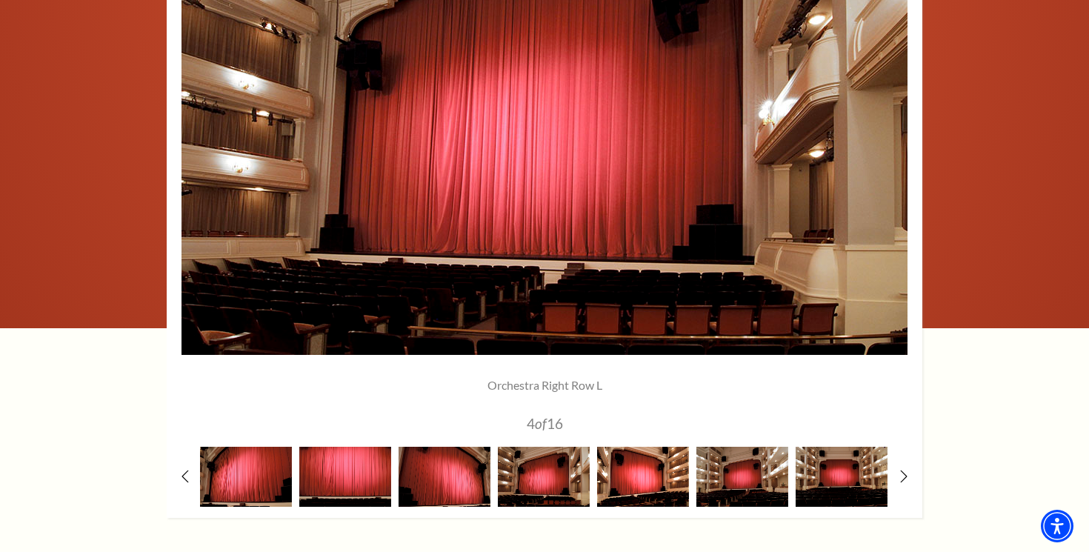
scroll to position [1199, 0]
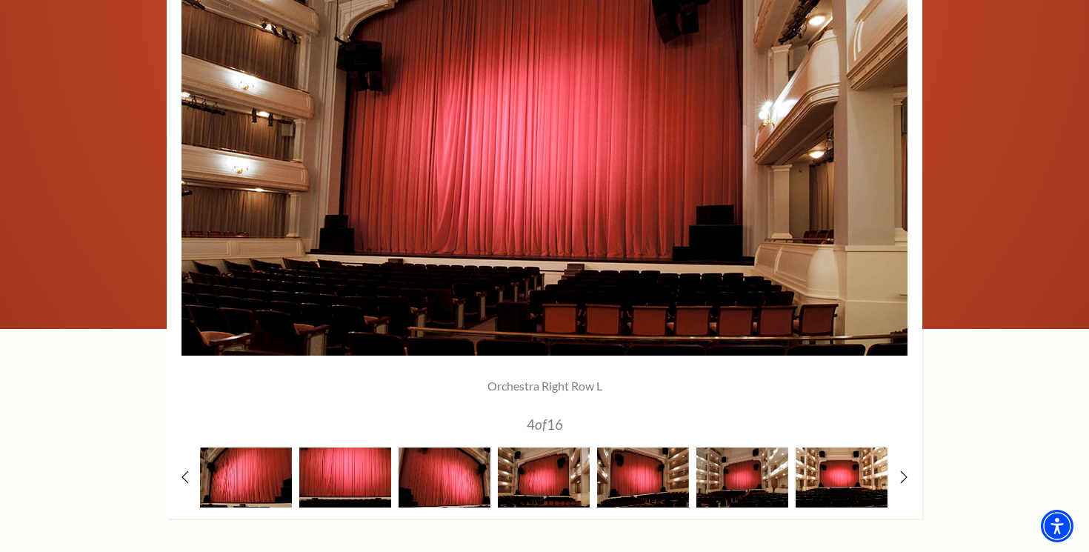
click at [840, 480] on img at bounding box center [841, 477] width 92 height 60
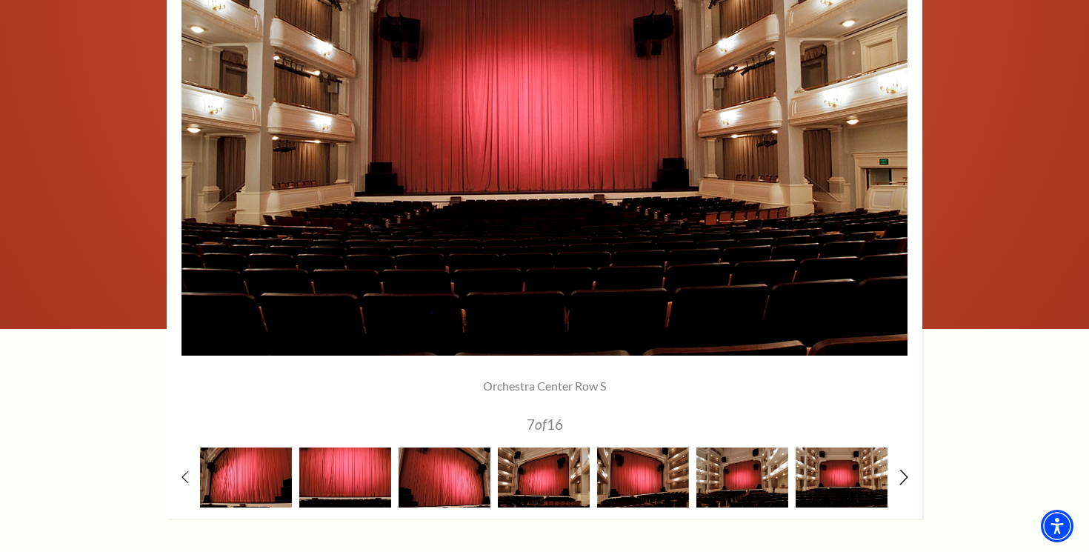
click at [906, 478] on use at bounding box center [903, 477] width 8 height 16
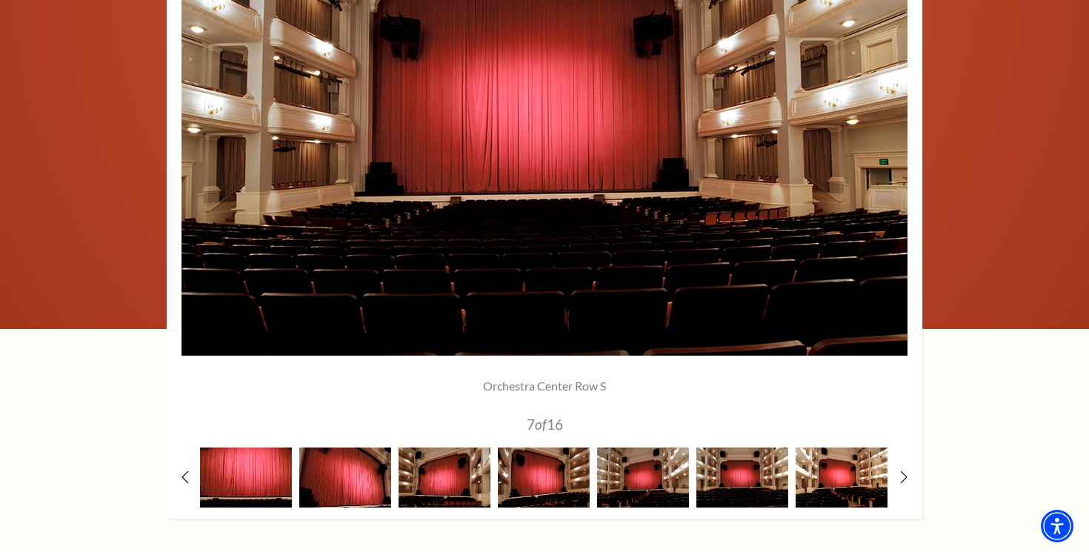
click at [851, 481] on img at bounding box center [841, 477] width 92 height 60
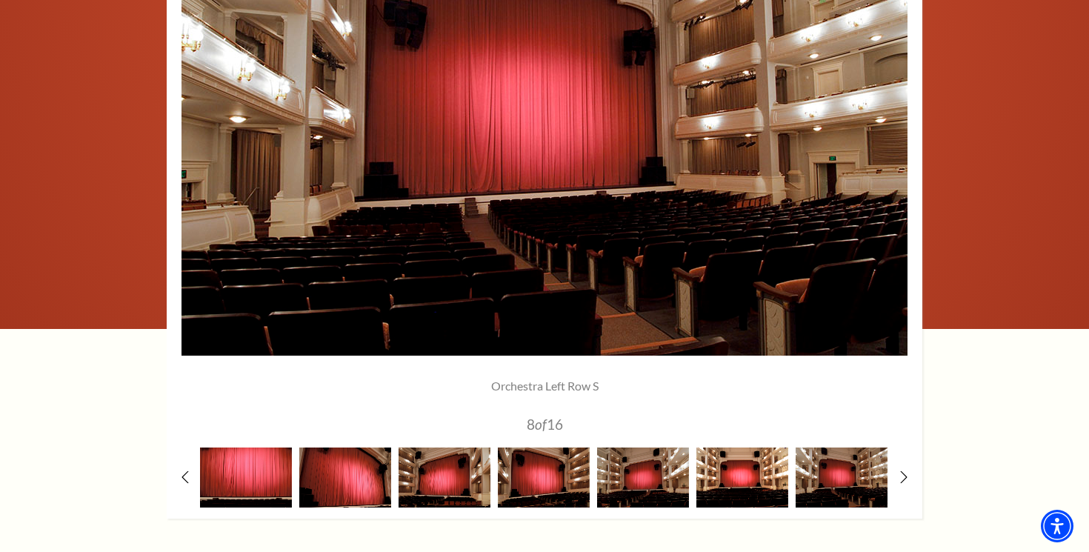
click at [736, 474] on img at bounding box center [742, 477] width 92 height 60
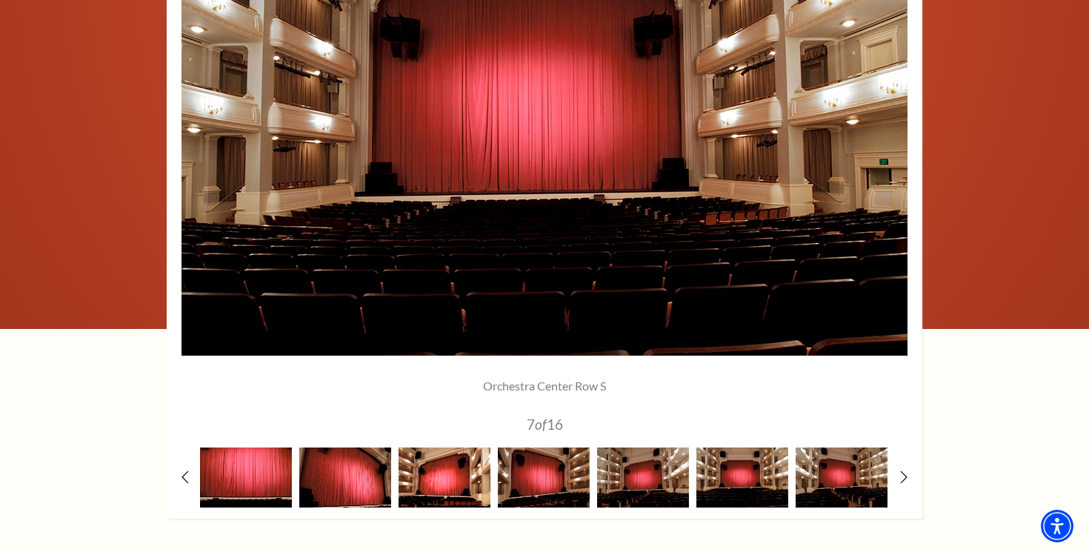
click at [453, 489] on img at bounding box center [444, 477] width 92 height 60
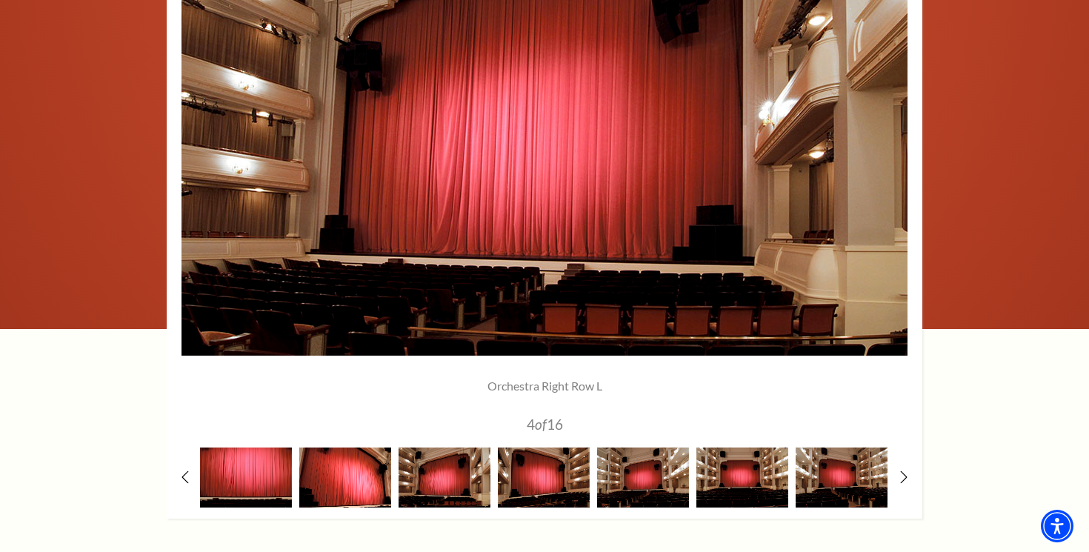
click at [329, 477] on img at bounding box center [345, 477] width 92 height 60
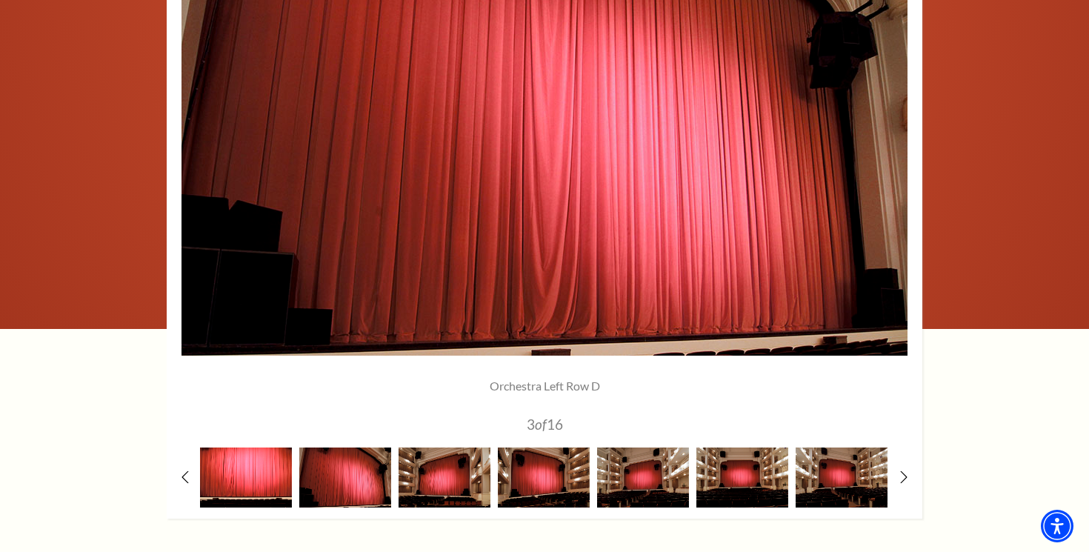
click at [270, 474] on img at bounding box center [246, 477] width 92 height 60
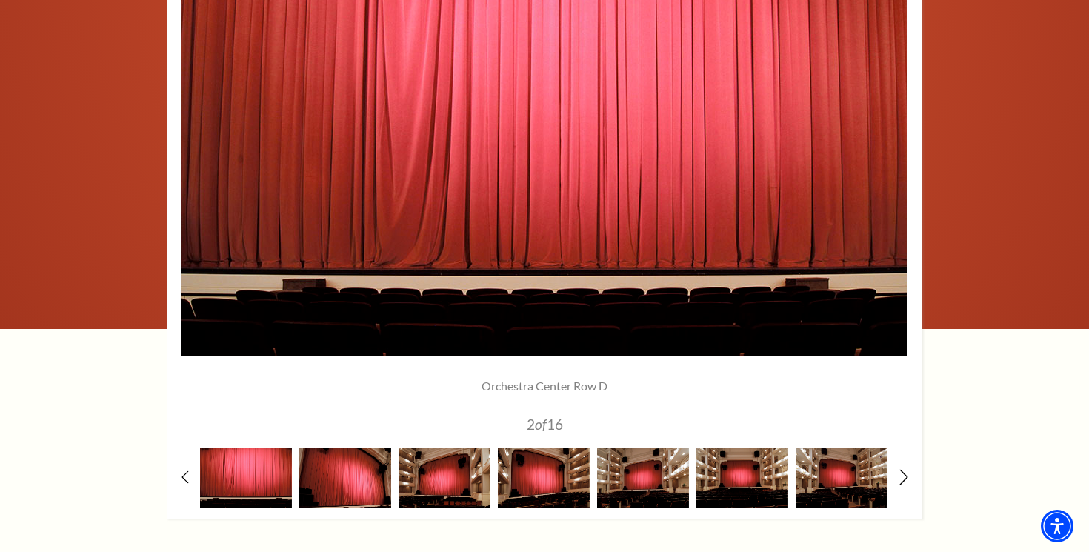
click at [902, 471] on use at bounding box center [903, 477] width 8 height 16
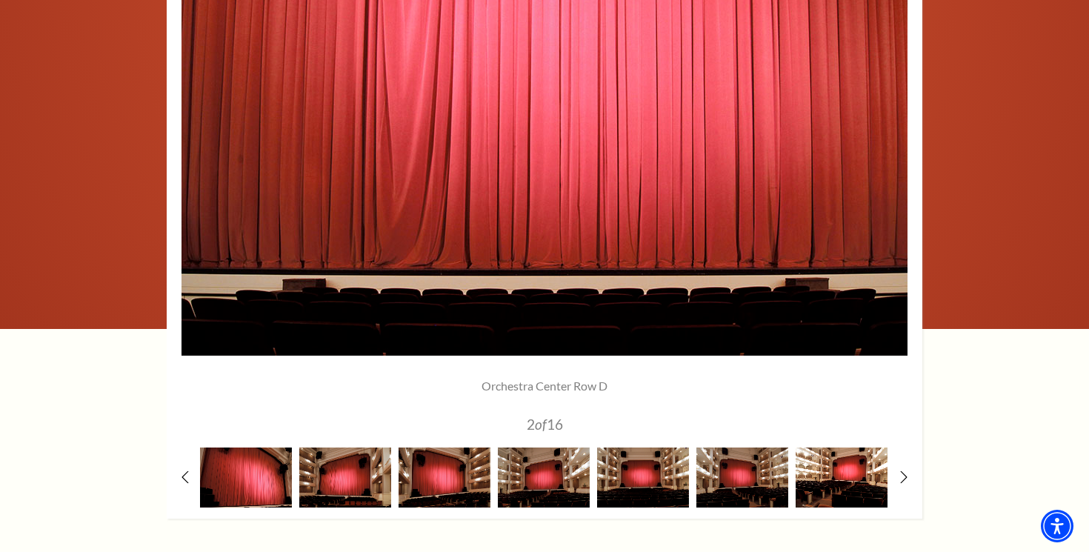
click at [858, 481] on img at bounding box center [841, 477] width 92 height 60
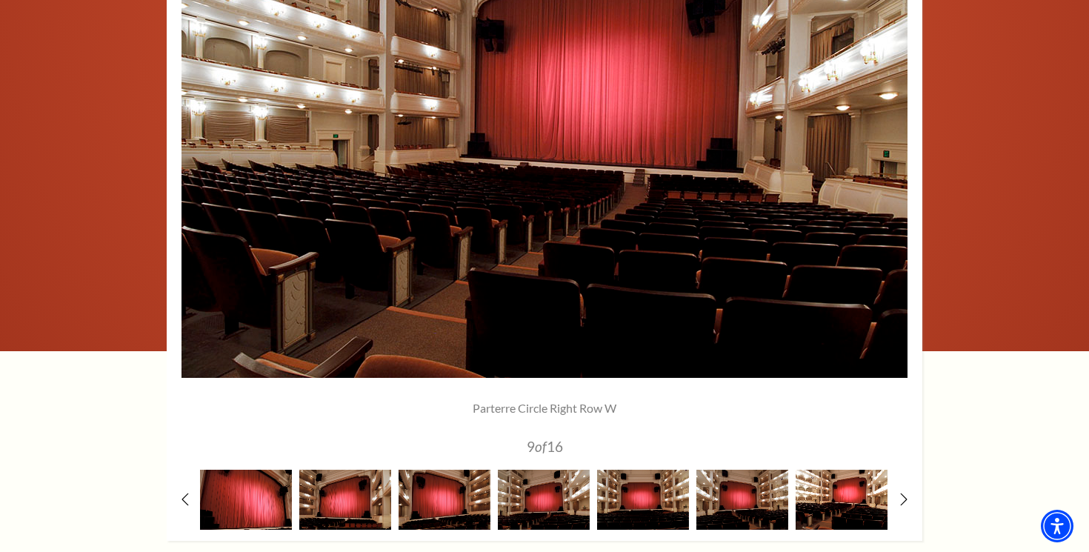
scroll to position [1172, 0]
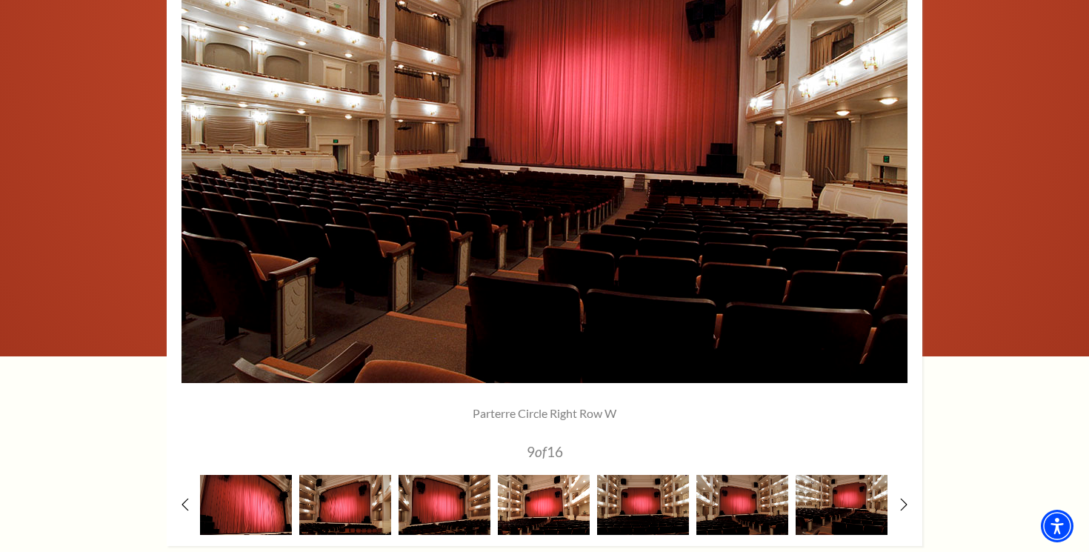
click at [555, 504] on img at bounding box center [544, 505] width 92 height 60
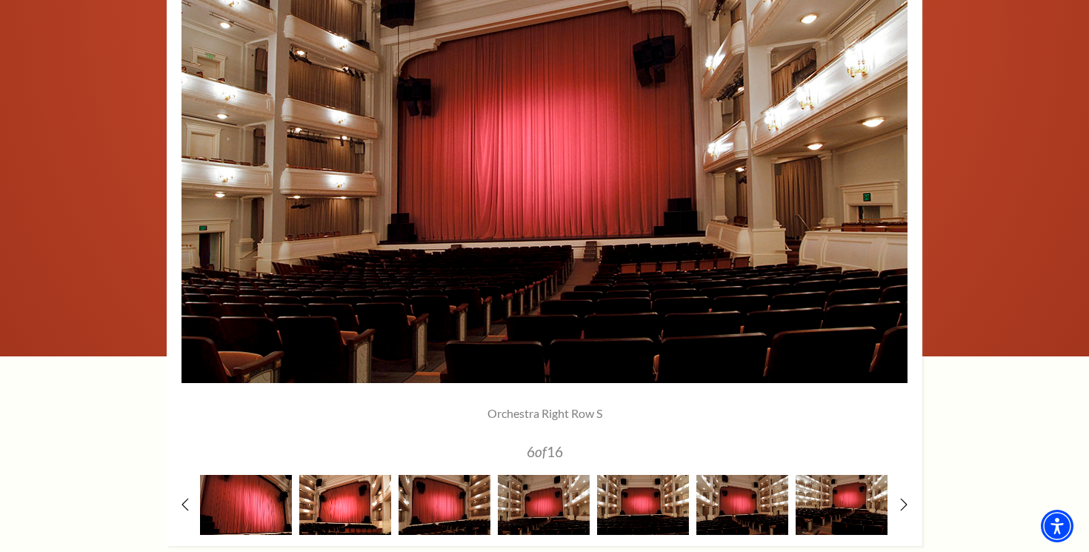
click at [375, 506] on img at bounding box center [345, 505] width 92 height 60
